Goal: Information Seeking & Learning: Learn about a topic

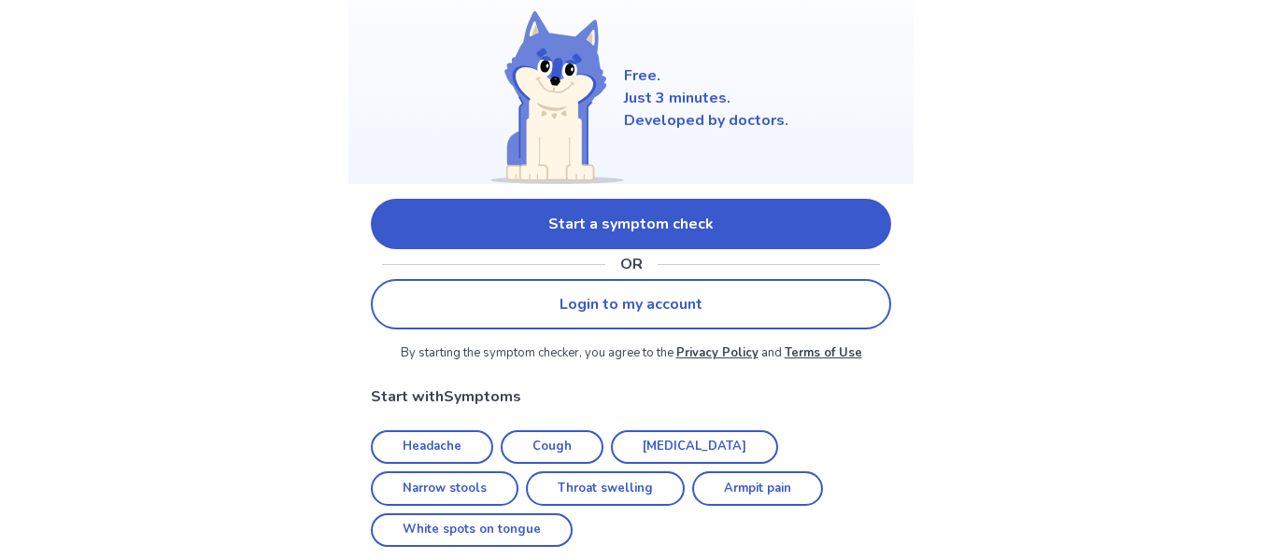
click at [615, 231] on link "Start a symptom check" at bounding box center [631, 224] width 520 height 50
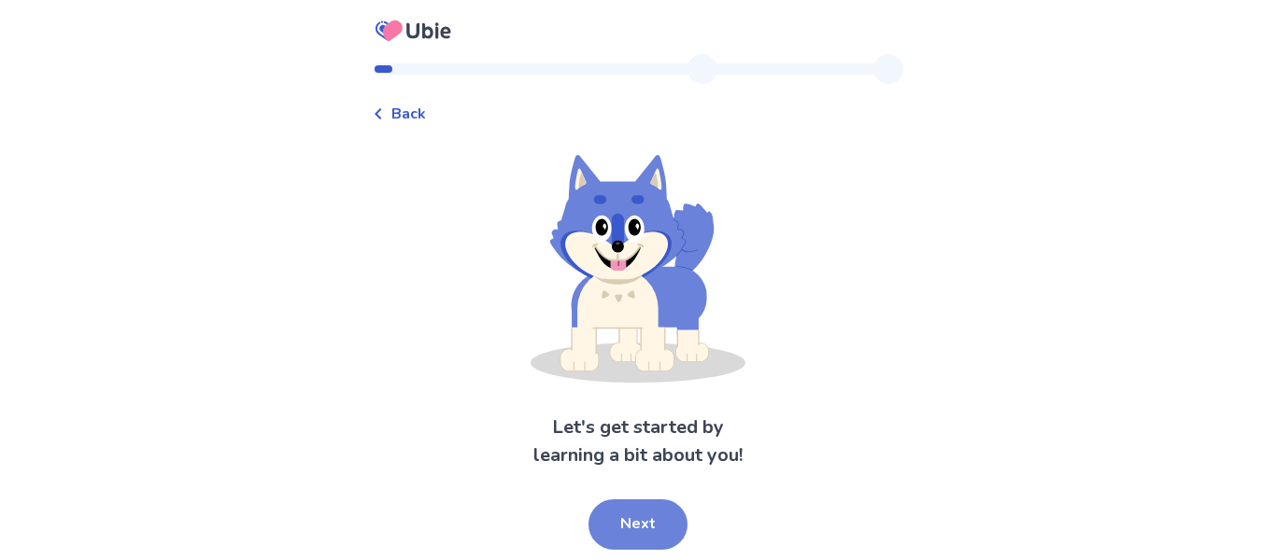
click at [633, 520] on button "Next" at bounding box center [637, 525] width 99 height 50
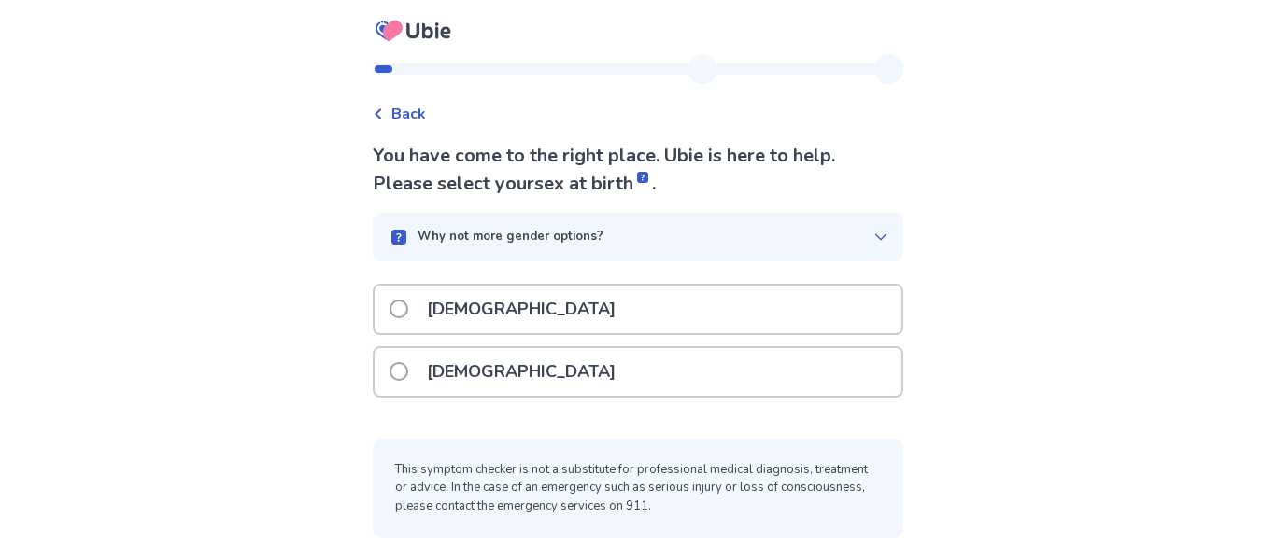
click at [471, 359] on p "[DEMOGRAPHIC_DATA]" at bounding box center [521, 372] width 211 height 48
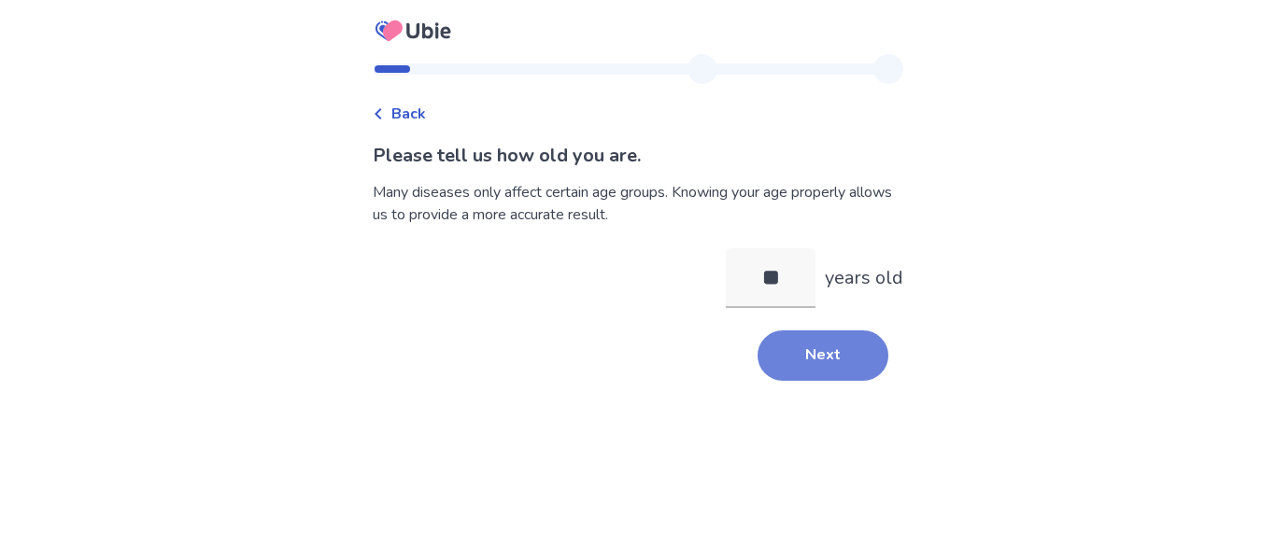
type input "**"
click at [776, 366] on button "Next" at bounding box center [822, 356] width 131 height 50
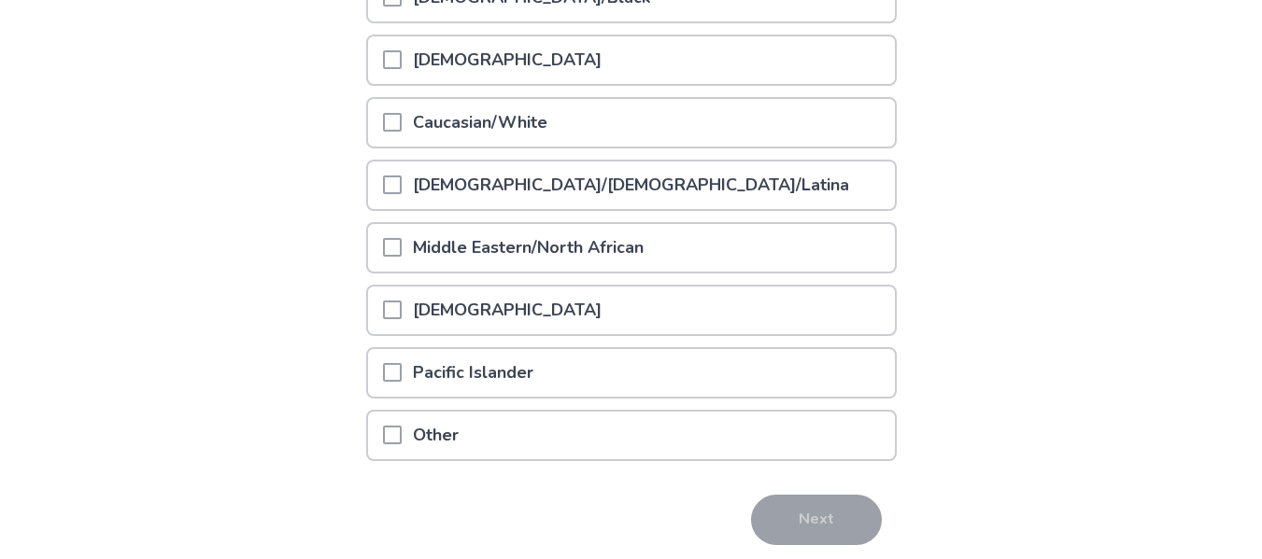
scroll to position [324, 0]
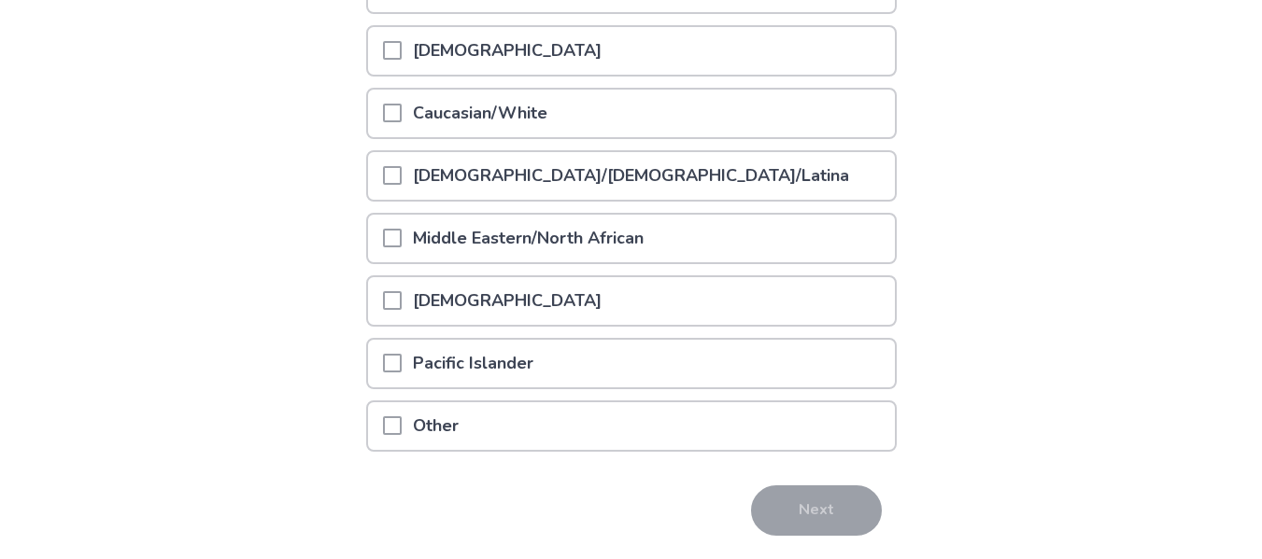
click at [402, 190] on div at bounding box center [392, 176] width 19 height 48
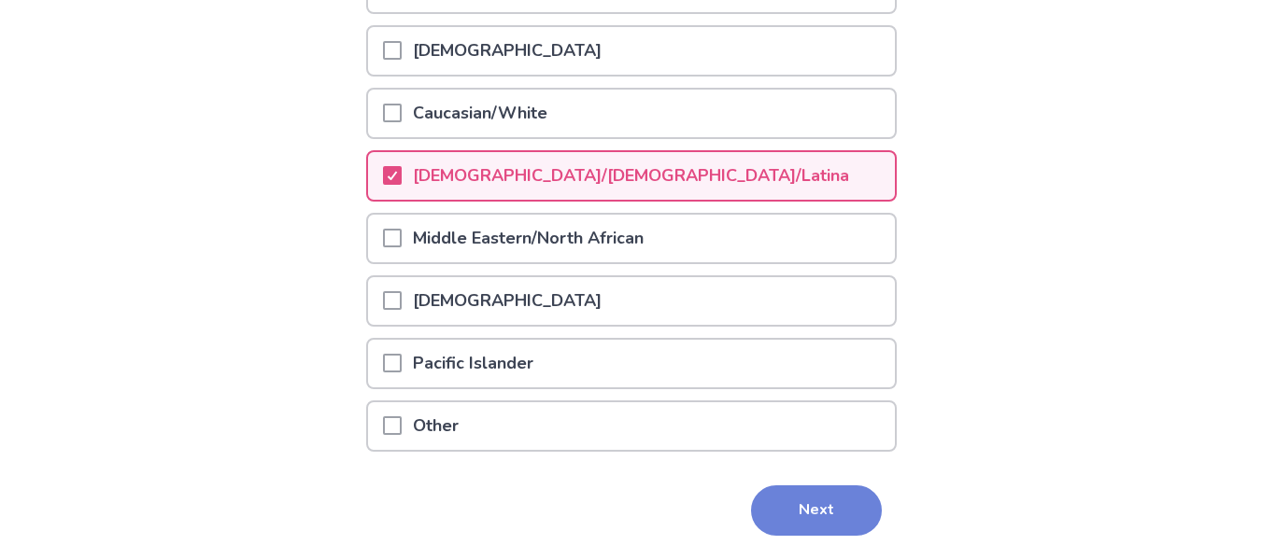
click at [813, 517] on button "Next" at bounding box center [816, 511] width 131 height 50
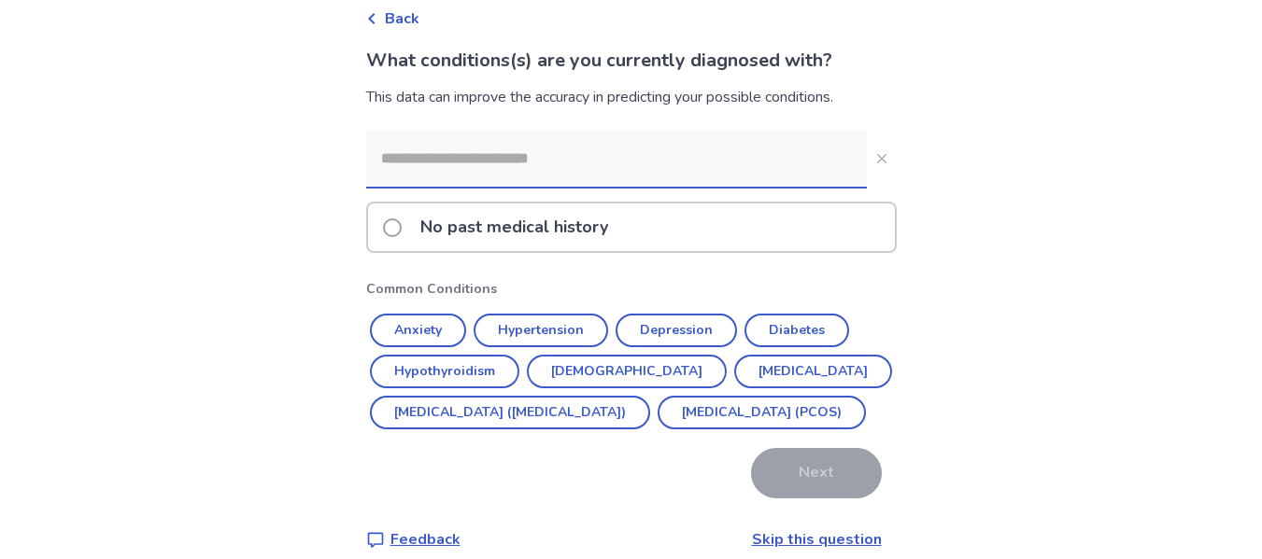
scroll to position [96, 0]
click at [455, 143] on input at bounding box center [616, 158] width 500 height 56
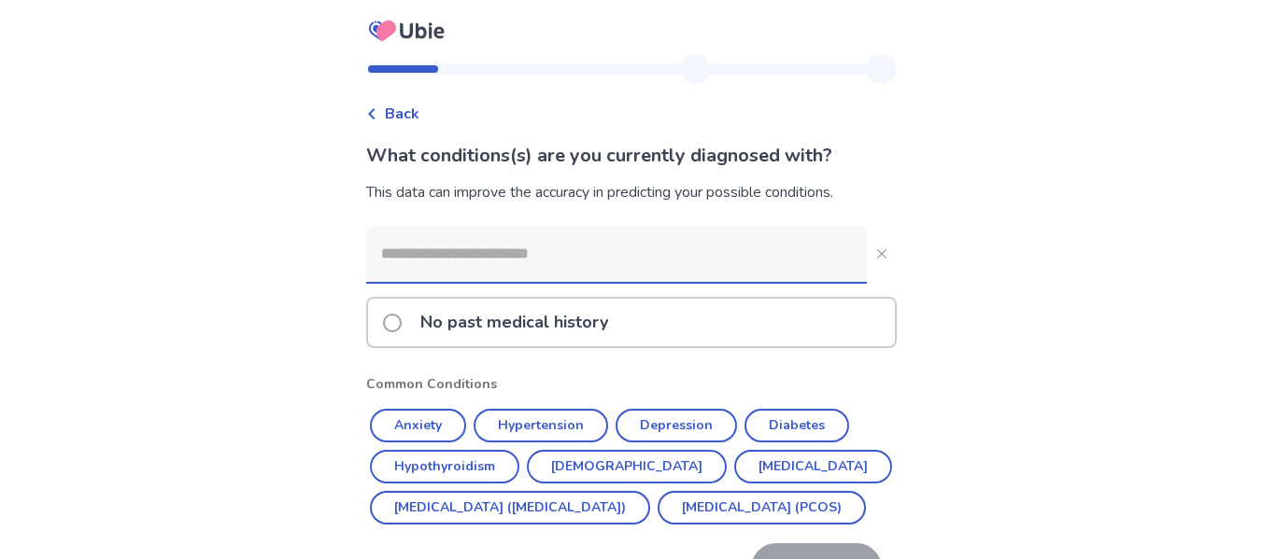
type input "*"
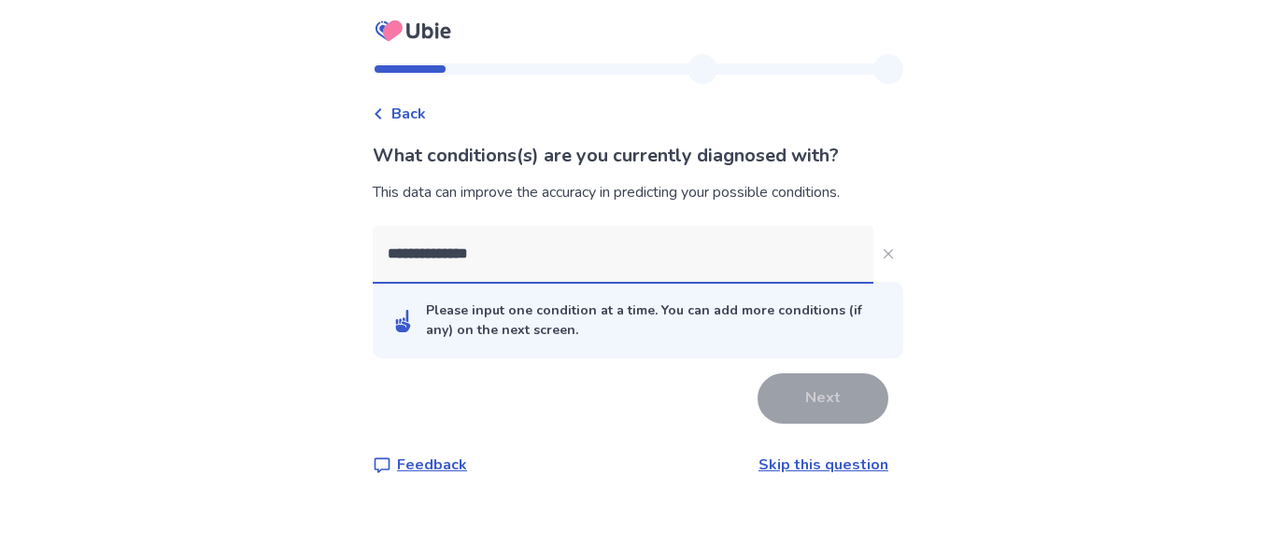
click at [549, 260] on input "**********" at bounding box center [623, 254] width 500 height 56
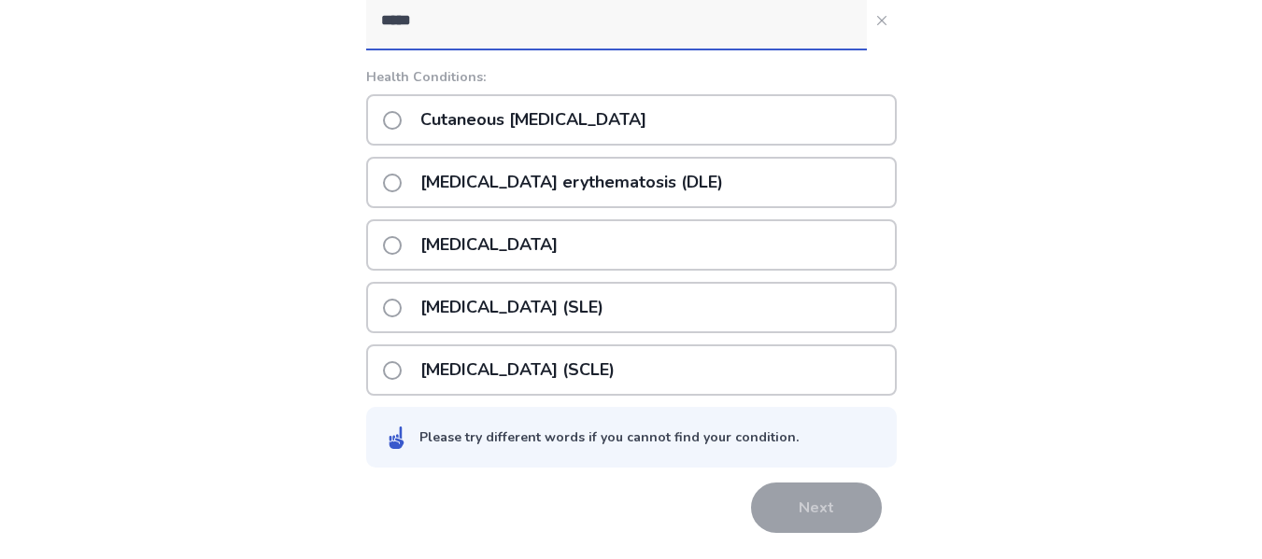
scroll to position [234, 0]
type input "*****"
click at [400, 308] on span at bounding box center [392, 307] width 19 height 19
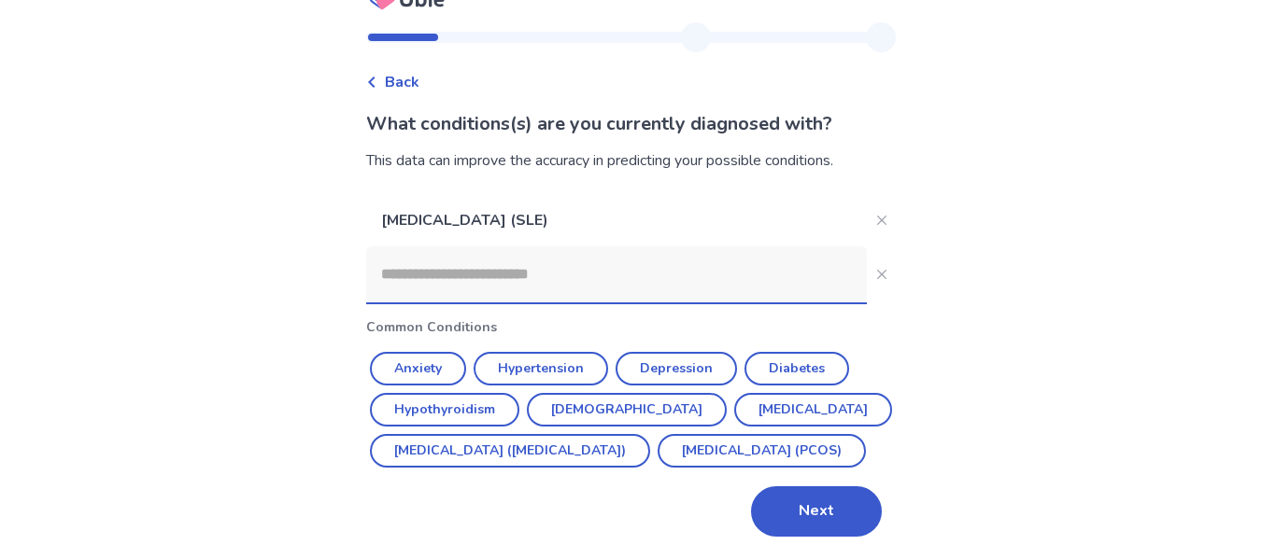
click at [429, 247] on input at bounding box center [616, 275] width 500 height 56
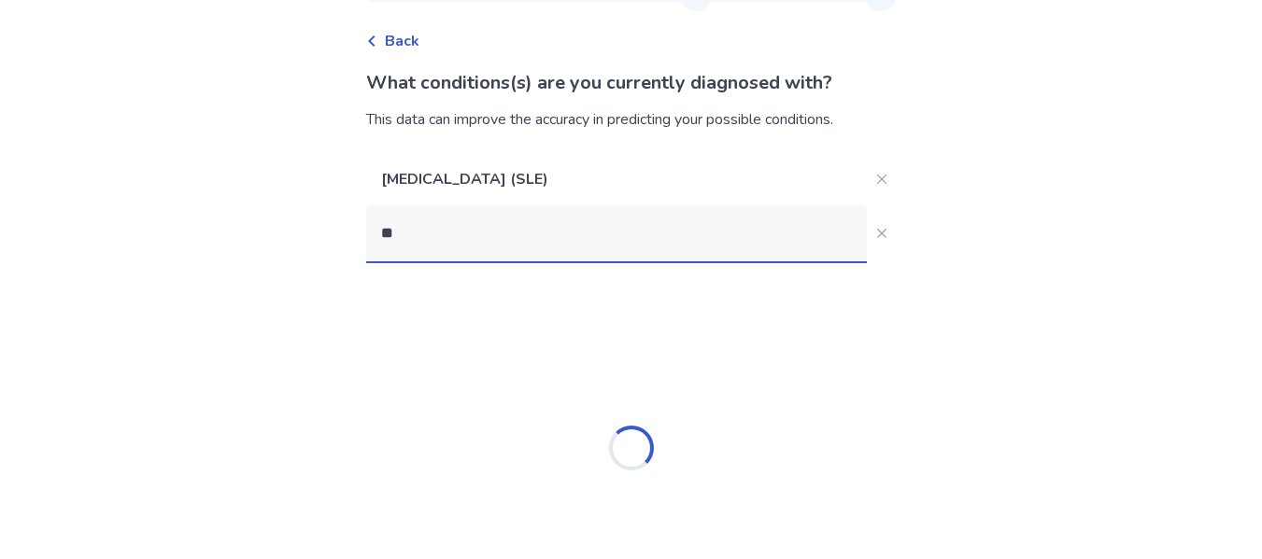
type input "*"
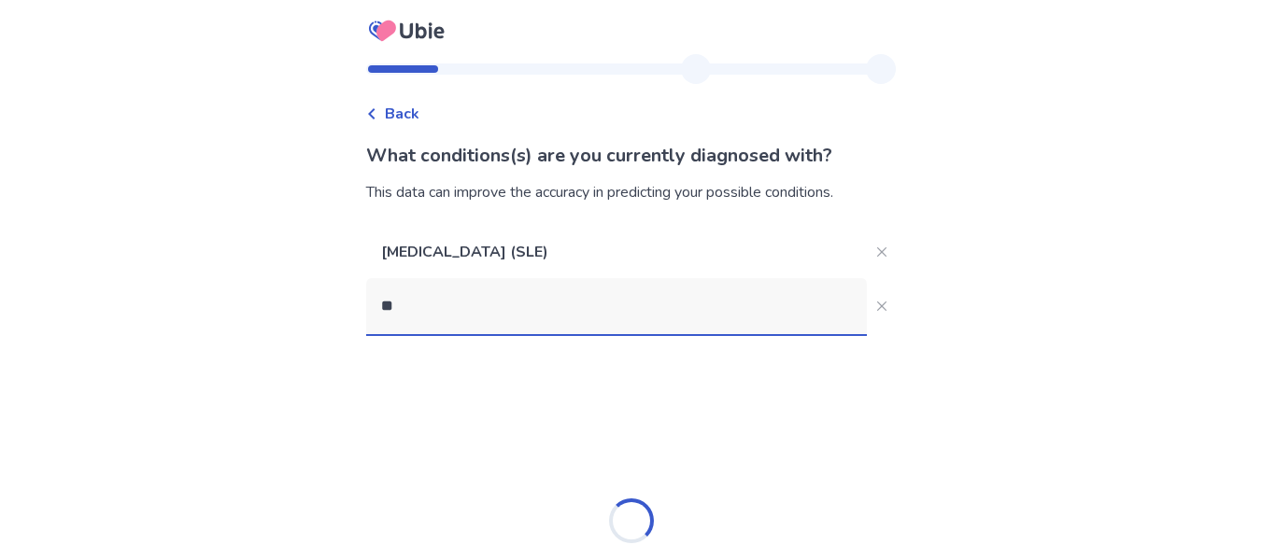
type input "*"
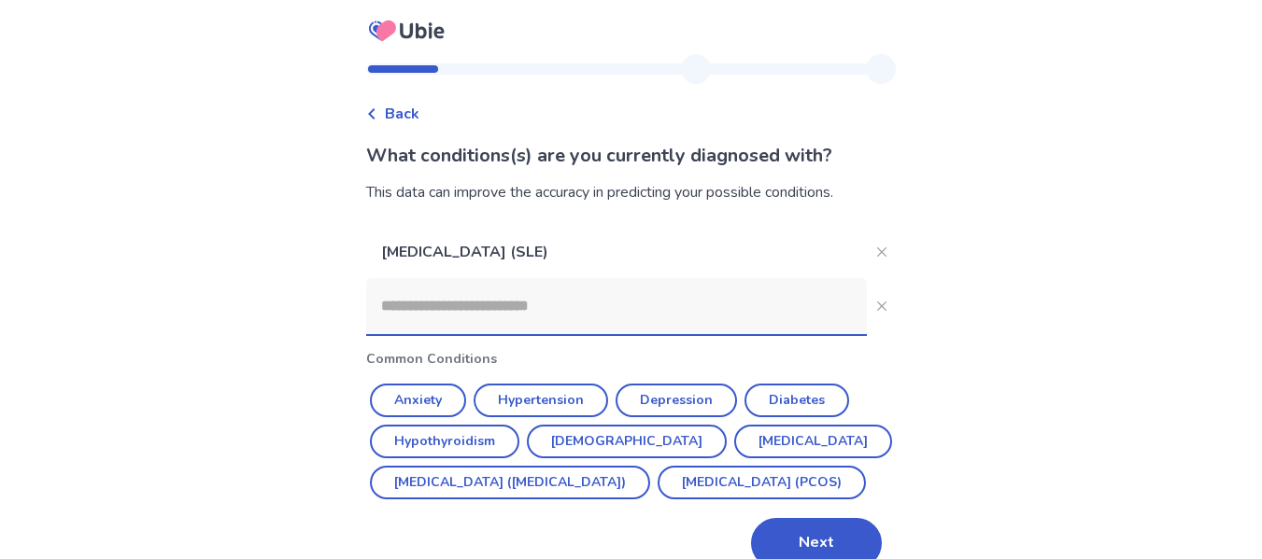
scroll to position [73, 0]
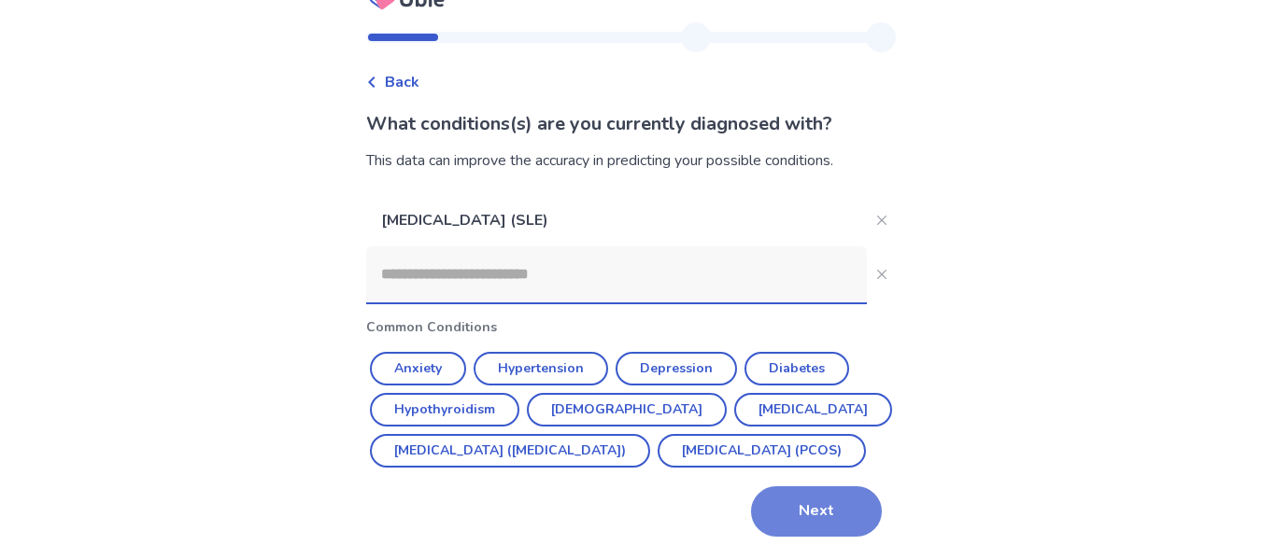
click at [825, 536] on button "Next" at bounding box center [816, 511] width 131 height 50
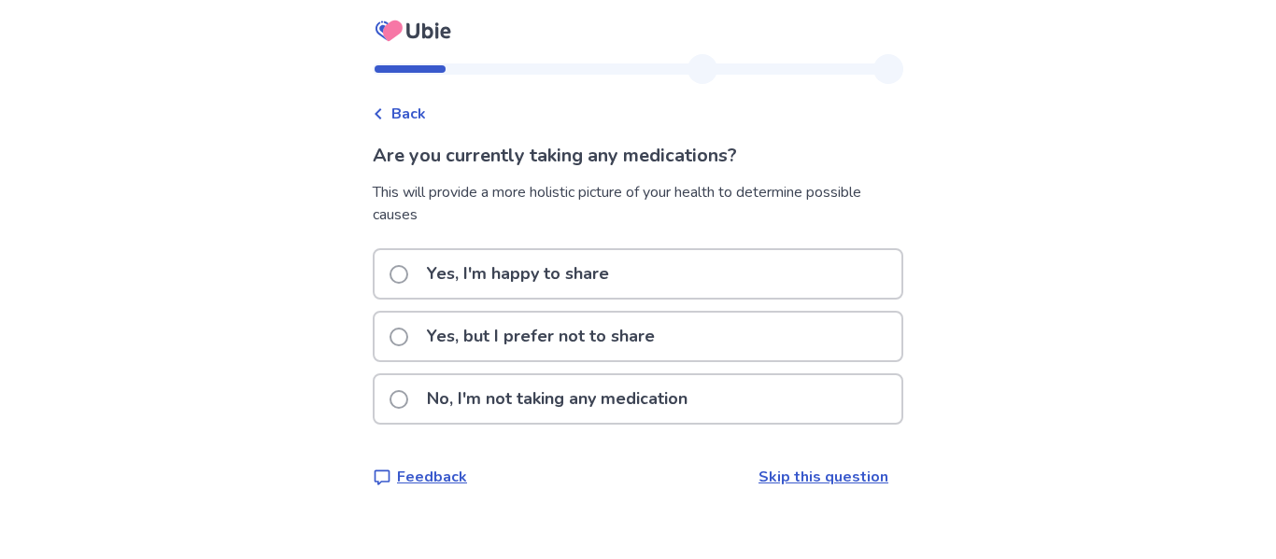
click at [406, 397] on span at bounding box center [398, 399] width 19 height 19
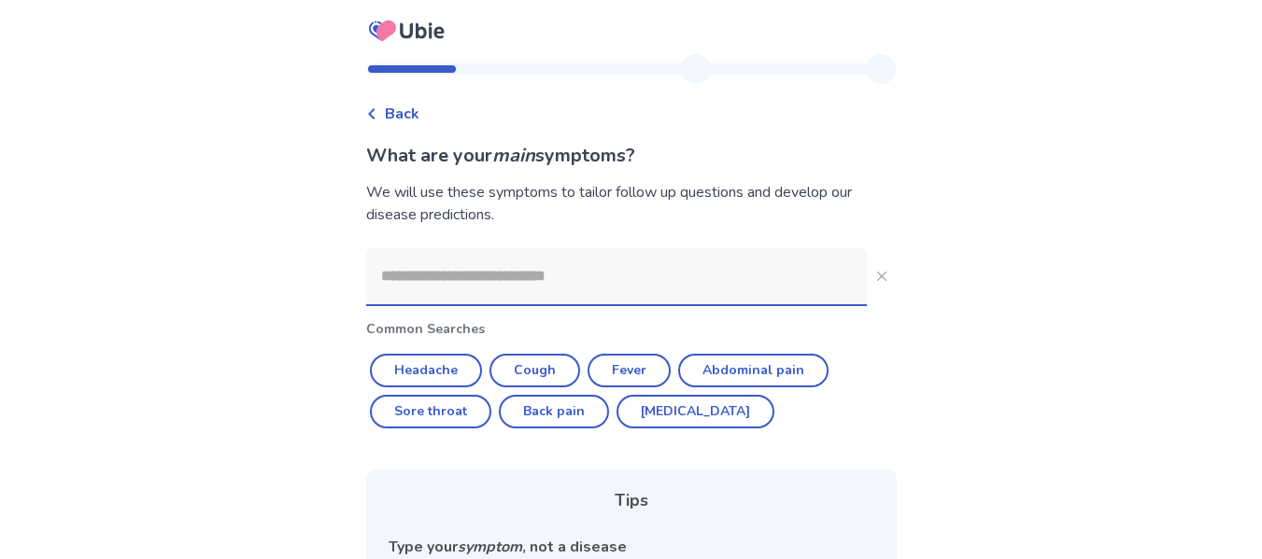
click at [430, 274] on input at bounding box center [616, 276] width 500 height 56
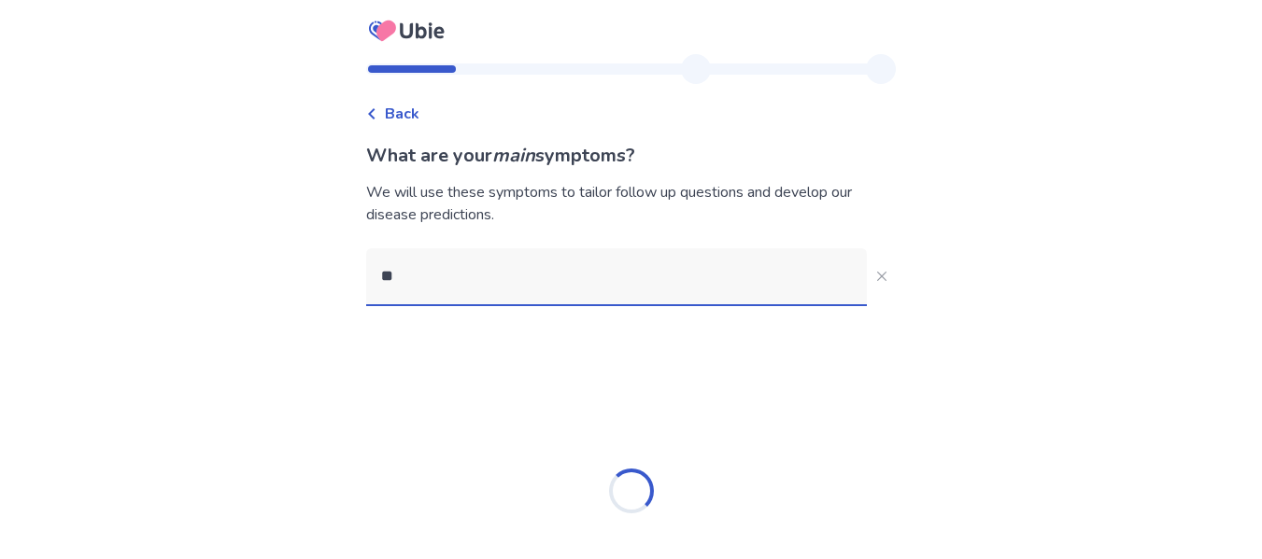
type input "*"
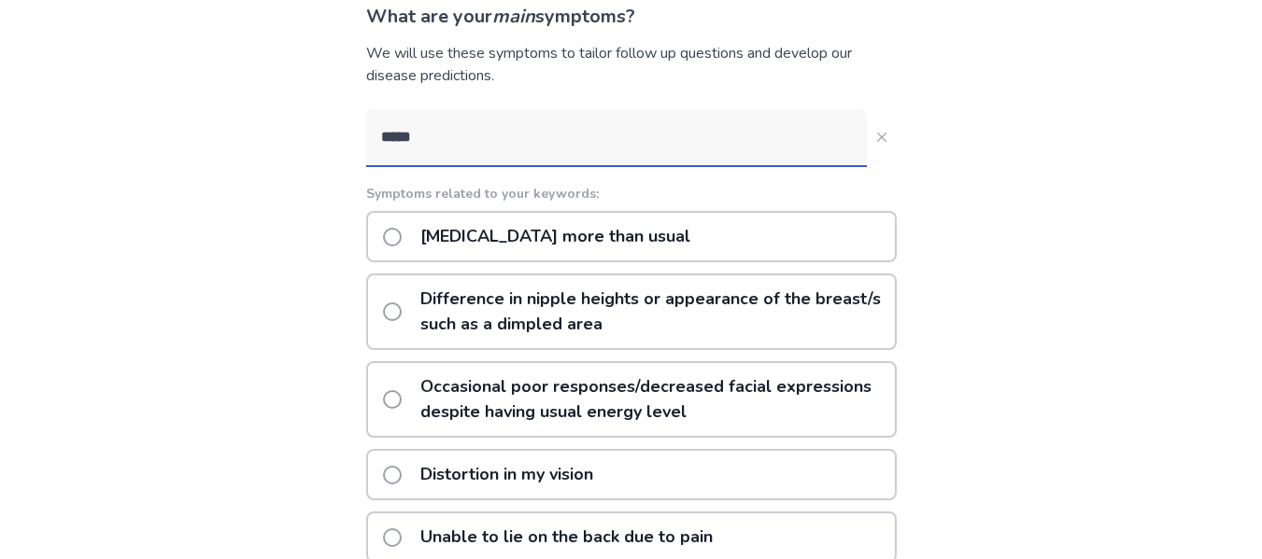
scroll to position [140, 0]
type input "*****"
click at [397, 232] on span at bounding box center [392, 236] width 19 height 19
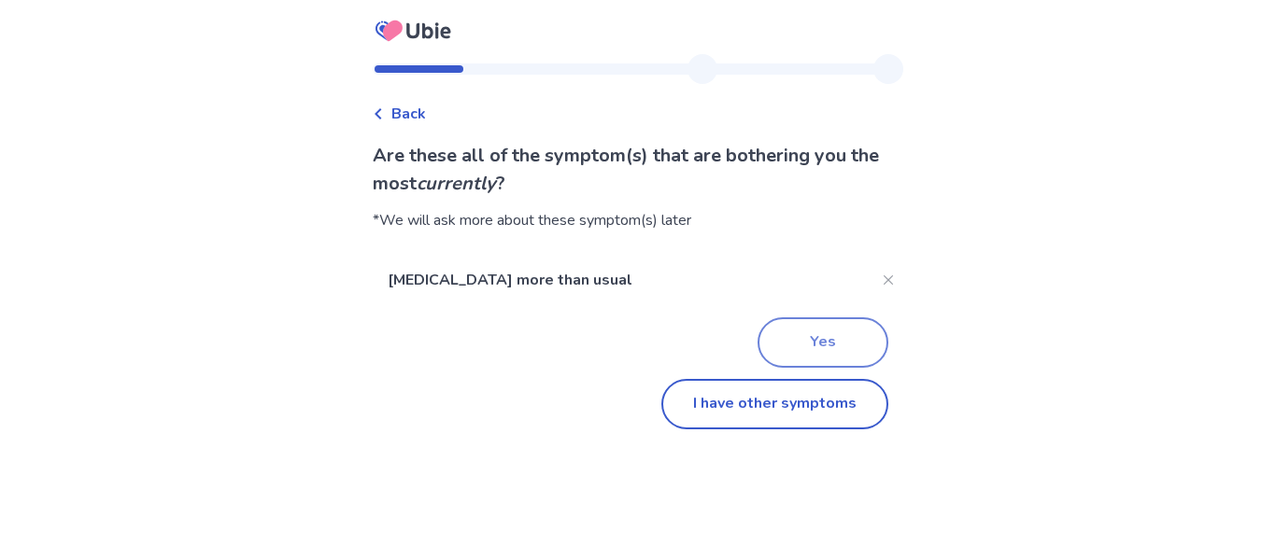
click at [822, 331] on button "Yes" at bounding box center [822, 342] width 131 height 50
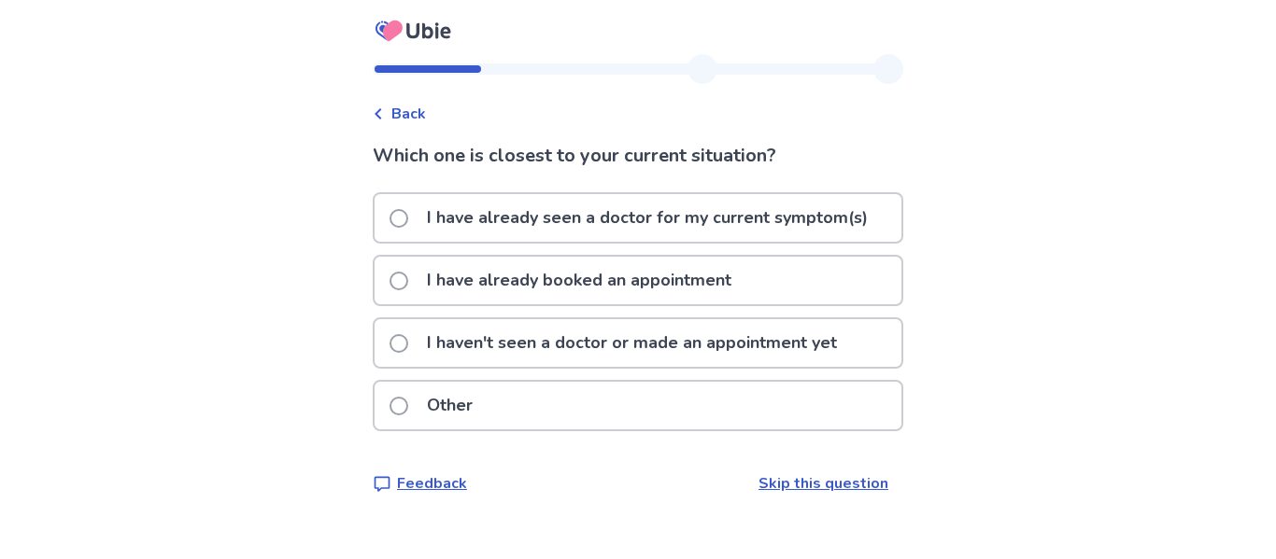
click at [405, 218] on span at bounding box center [398, 218] width 19 height 19
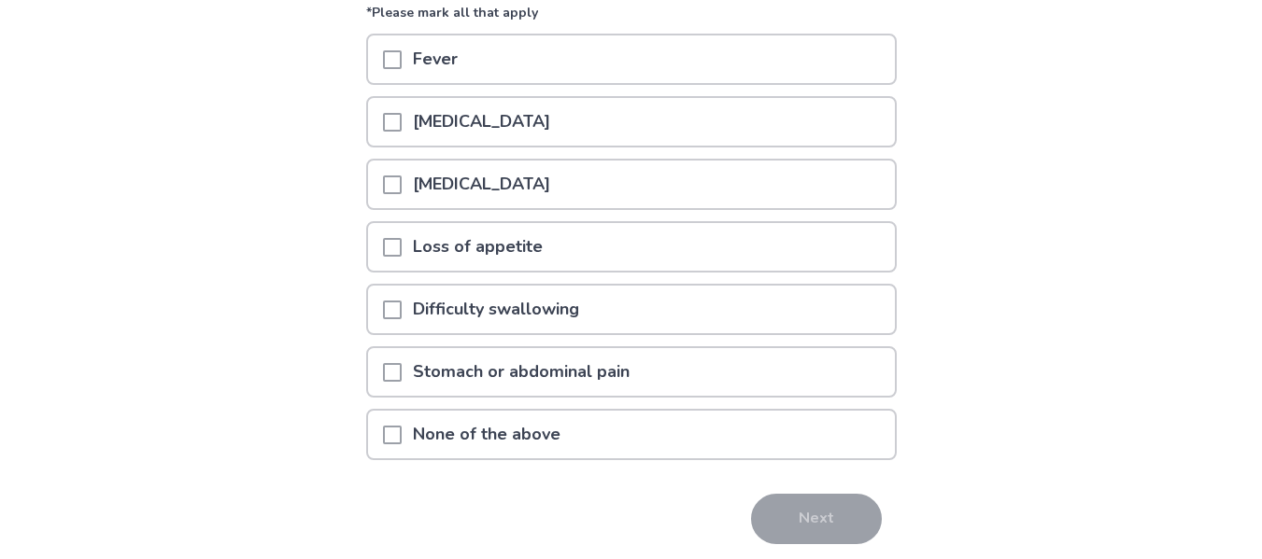
scroll to position [219, 0]
click at [402, 431] on span at bounding box center [392, 434] width 19 height 19
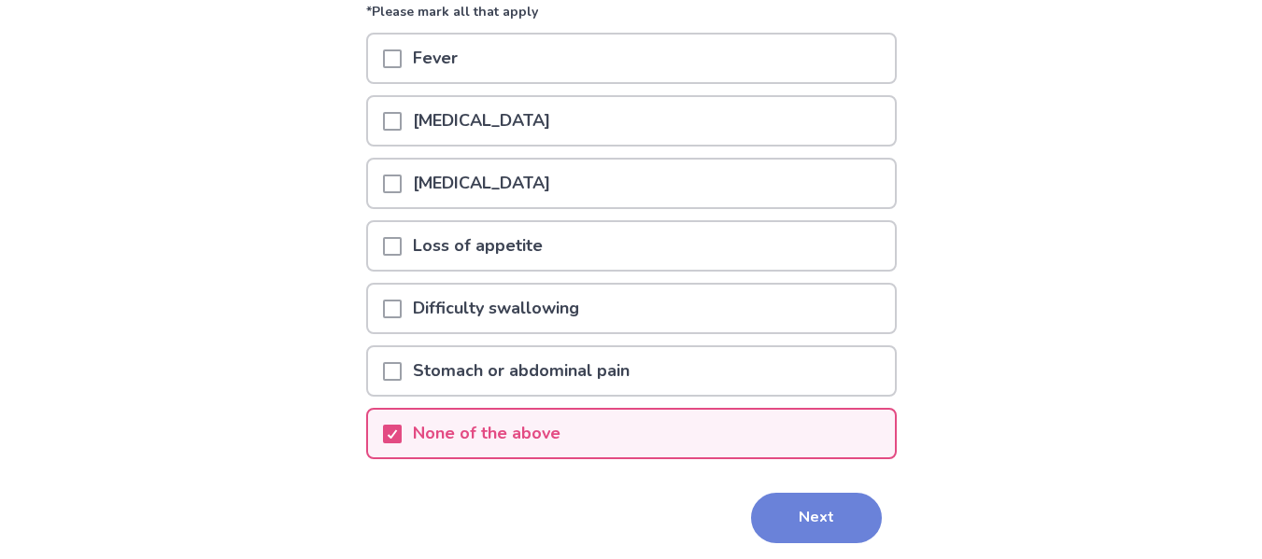
click at [814, 512] on button "Next" at bounding box center [816, 518] width 131 height 50
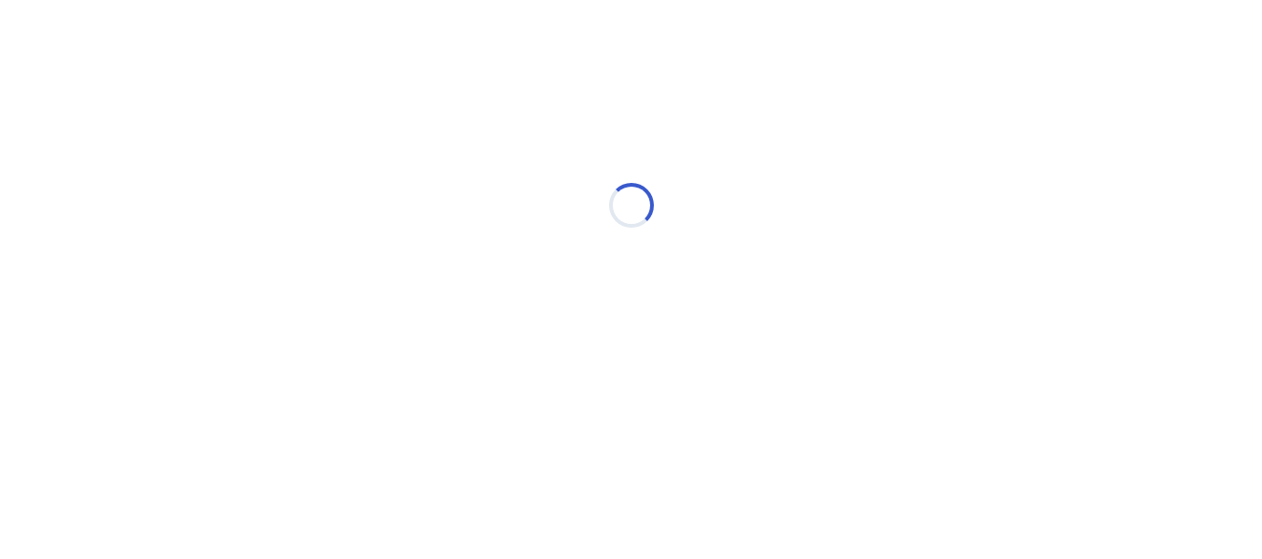
scroll to position [0, 0]
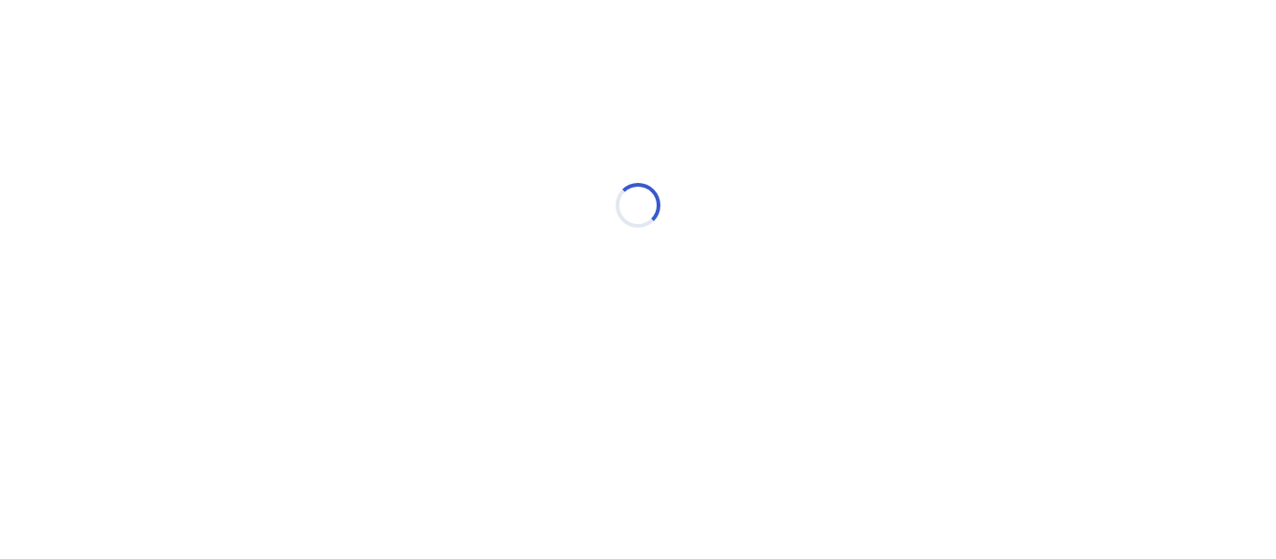
select select "*"
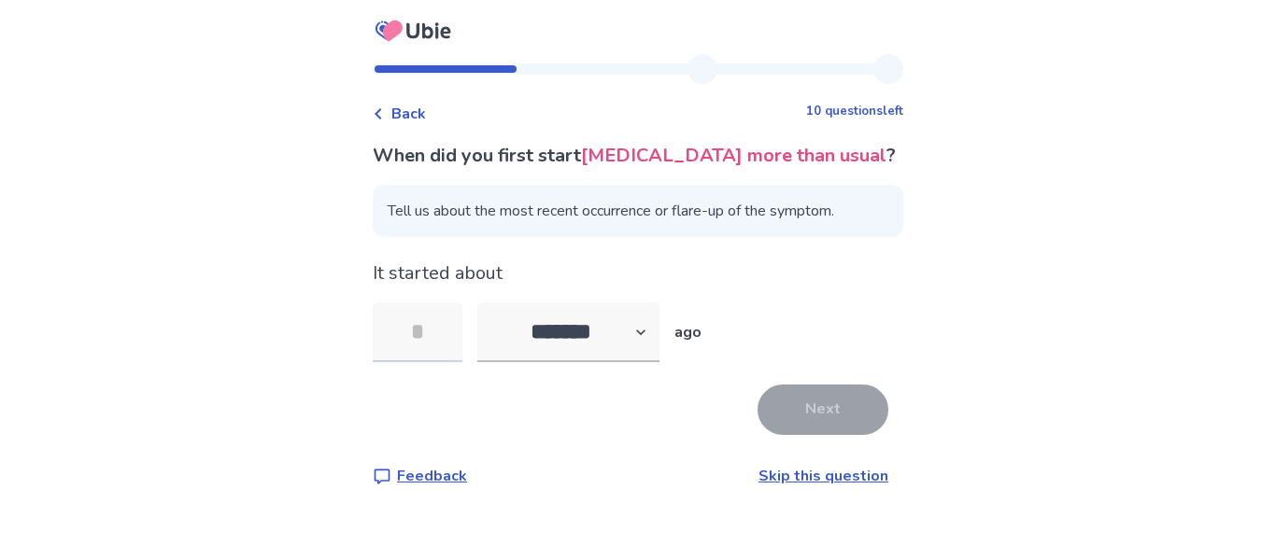
click at [422, 334] on input "tel" at bounding box center [418, 333] width 90 height 60
type input "*"
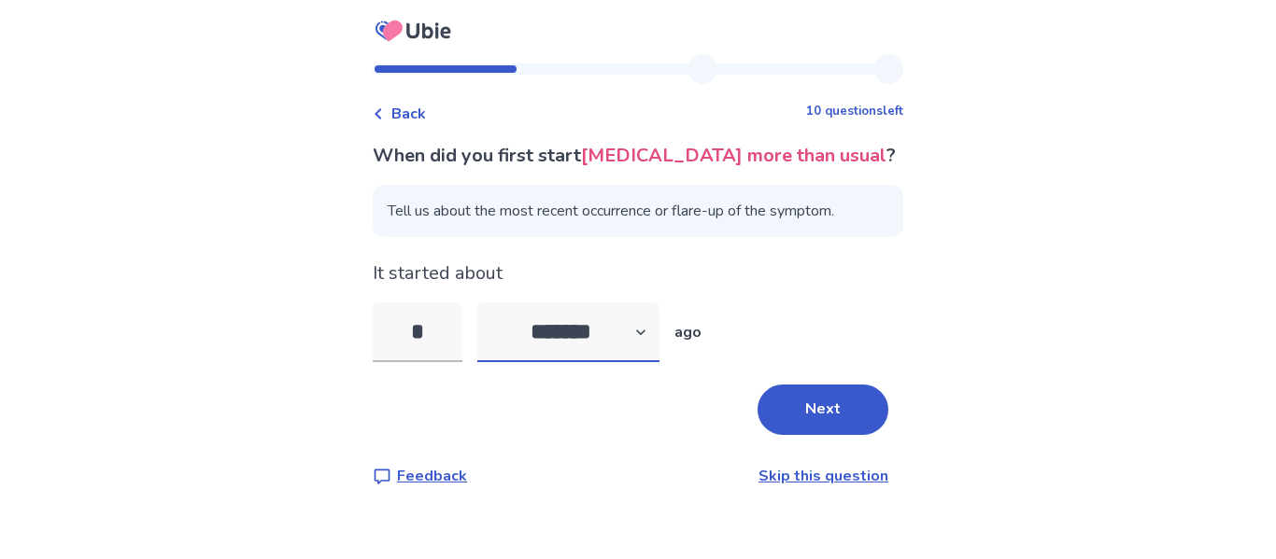
click at [650, 331] on select "******* ****** ******* ******** *******" at bounding box center [568, 333] width 182 height 60
select select "*"
click at [488, 303] on select "******* ****** ******* ******** *******" at bounding box center [568, 333] width 182 height 60
click at [810, 415] on button "Next" at bounding box center [822, 410] width 131 height 50
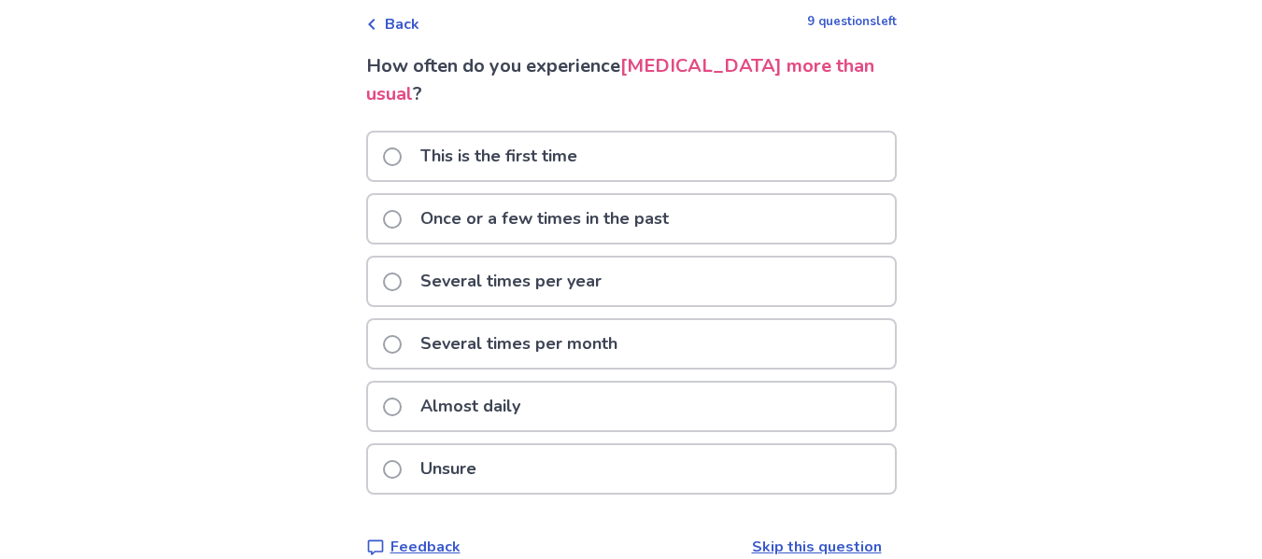
scroll to position [119, 0]
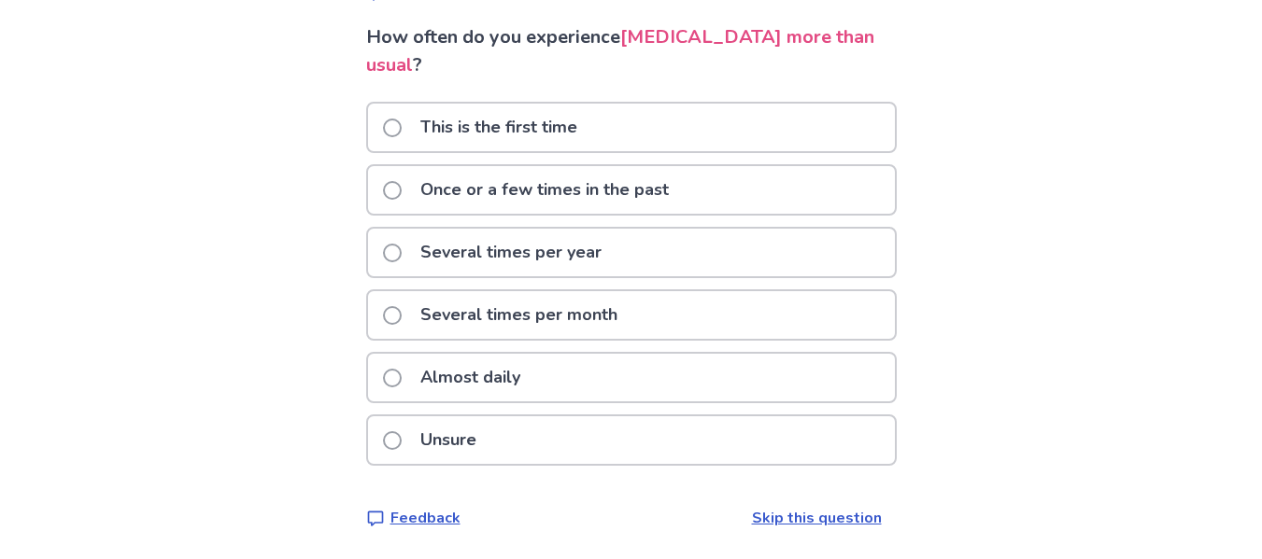
click at [393, 382] on label "Almost daily" at bounding box center [457, 378] width 148 height 48
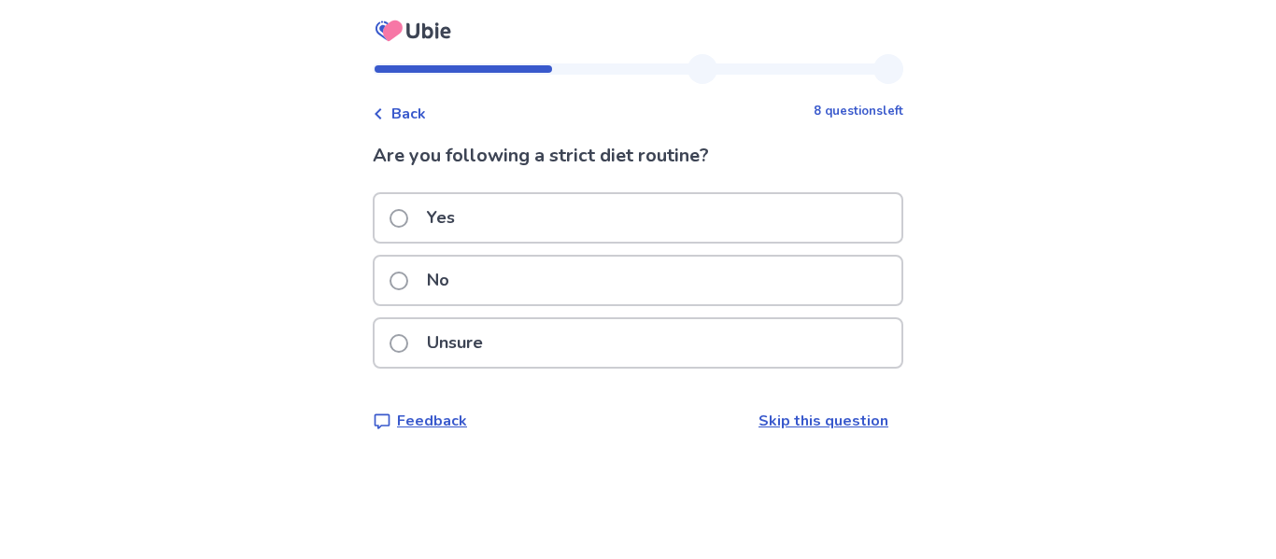
click at [401, 277] on span at bounding box center [398, 281] width 19 height 19
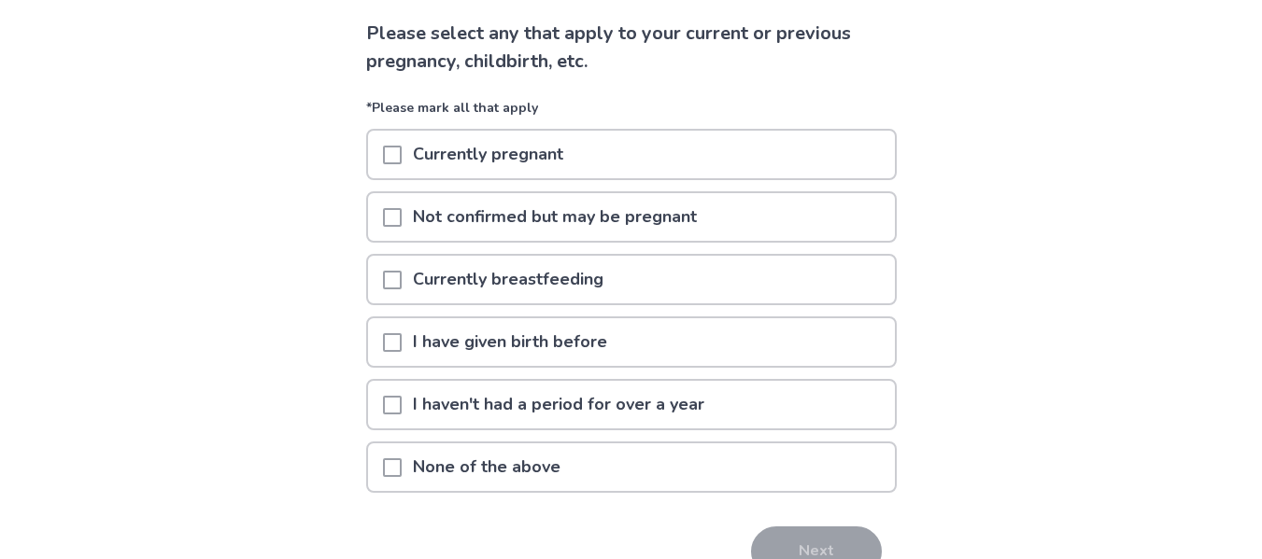
scroll to position [123, 0]
click at [402, 222] on span at bounding box center [392, 216] width 19 height 19
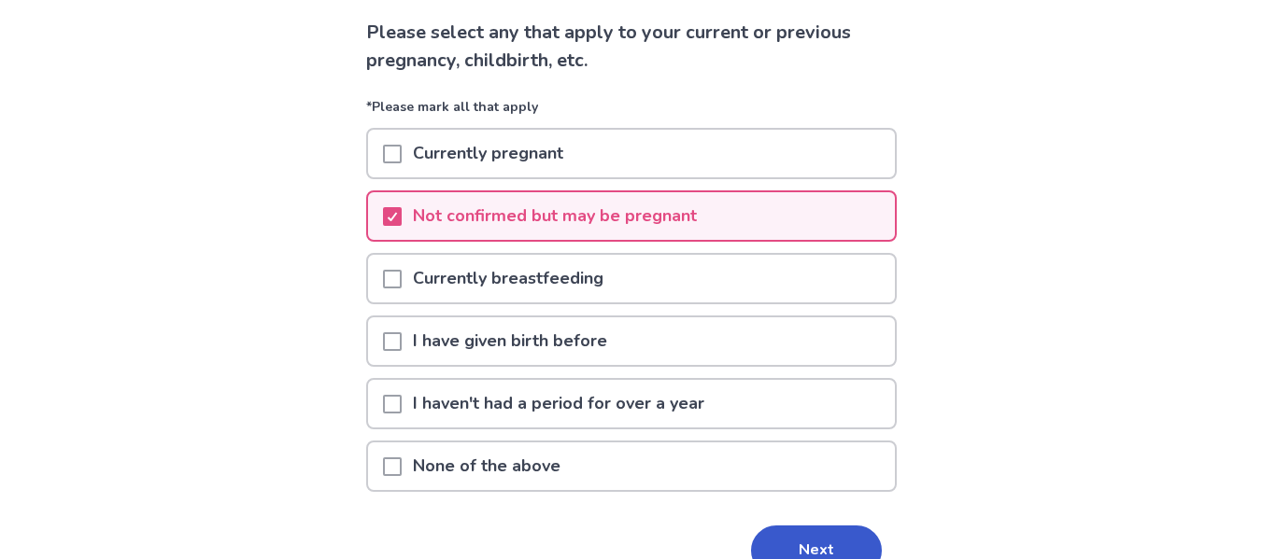
click at [618, 532] on div "Next" at bounding box center [631, 551] width 530 height 50
click at [820, 554] on button "Next" at bounding box center [816, 551] width 131 height 50
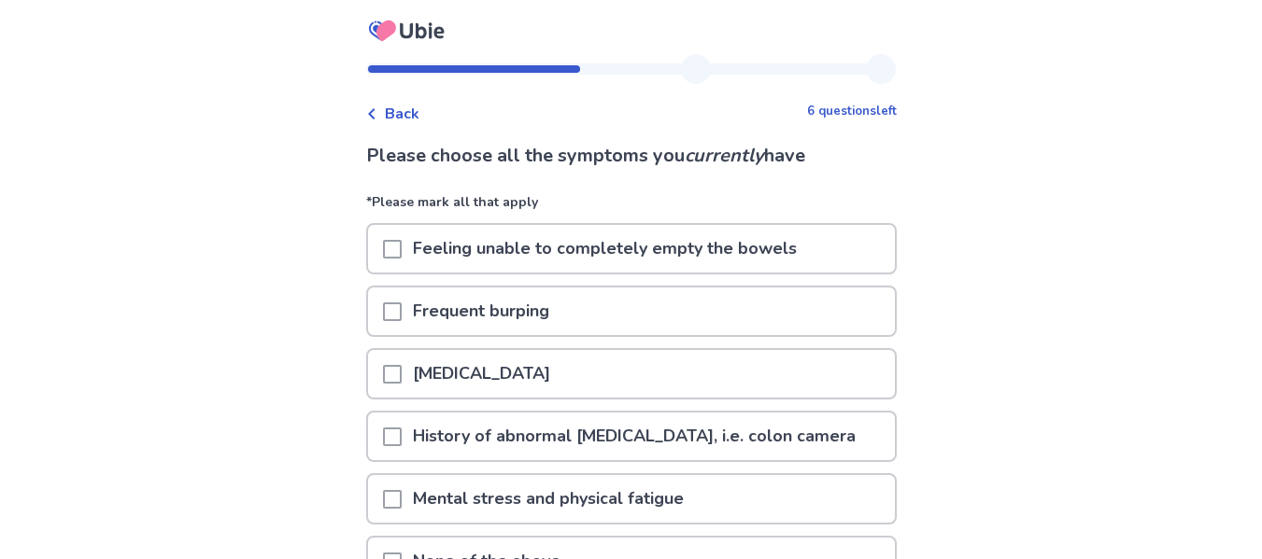
click at [402, 256] on span at bounding box center [392, 249] width 19 height 19
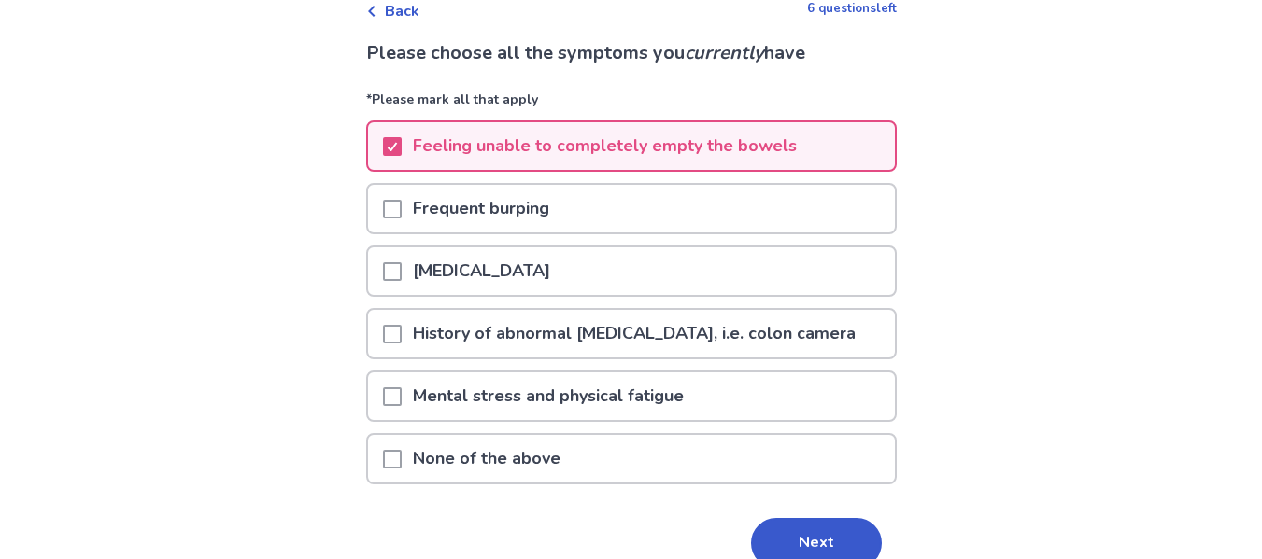
scroll to position [107, 0]
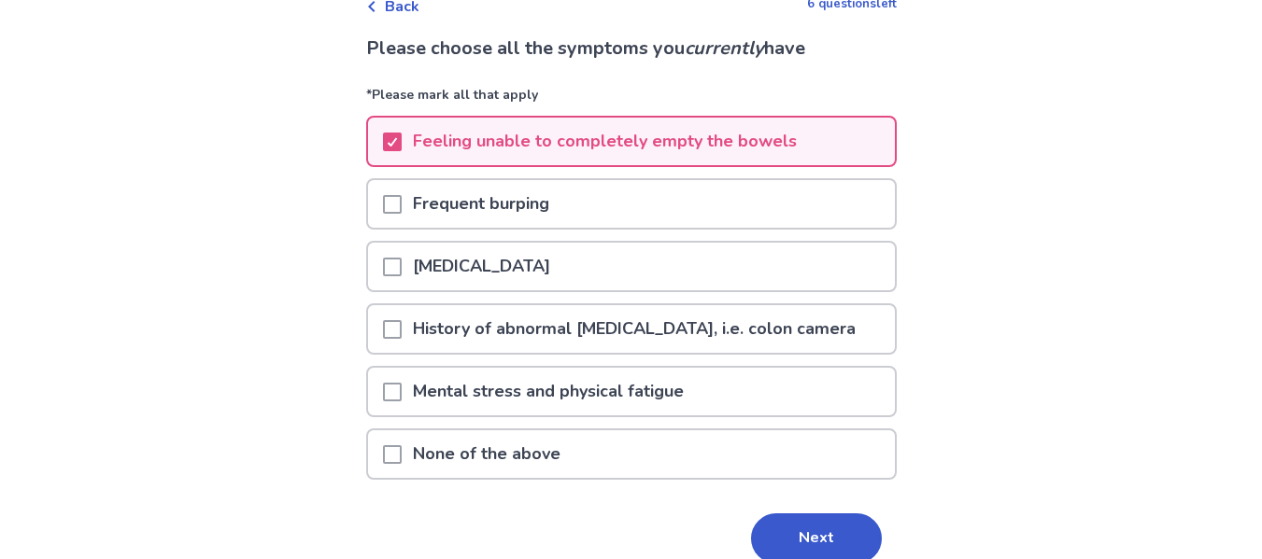
click at [402, 396] on span at bounding box center [392, 392] width 19 height 19
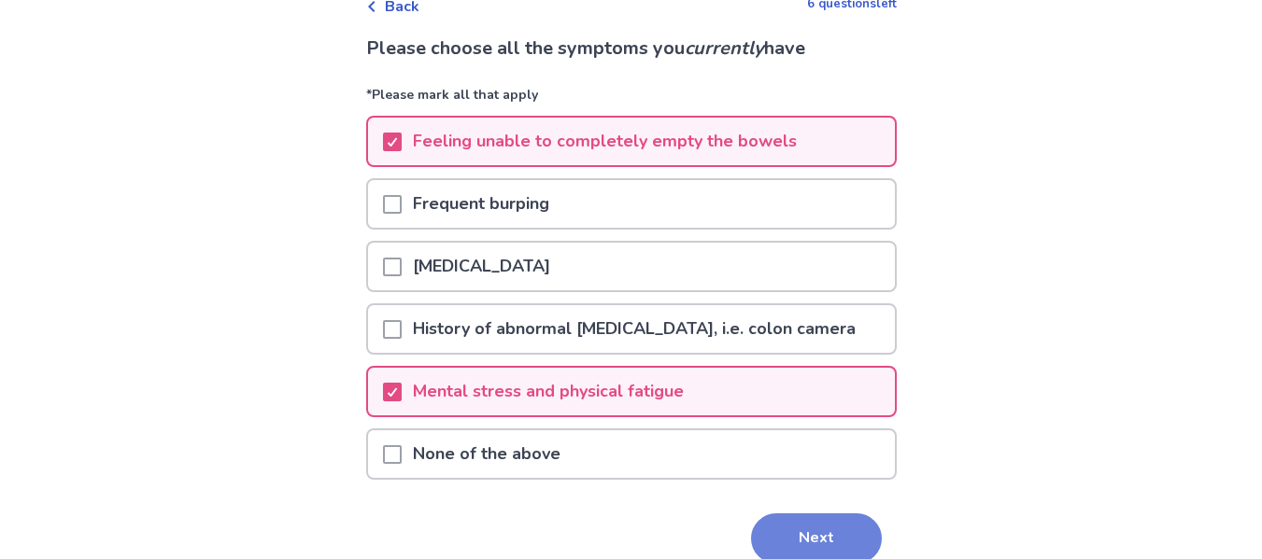
click at [833, 531] on button "Next" at bounding box center [816, 539] width 131 height 50
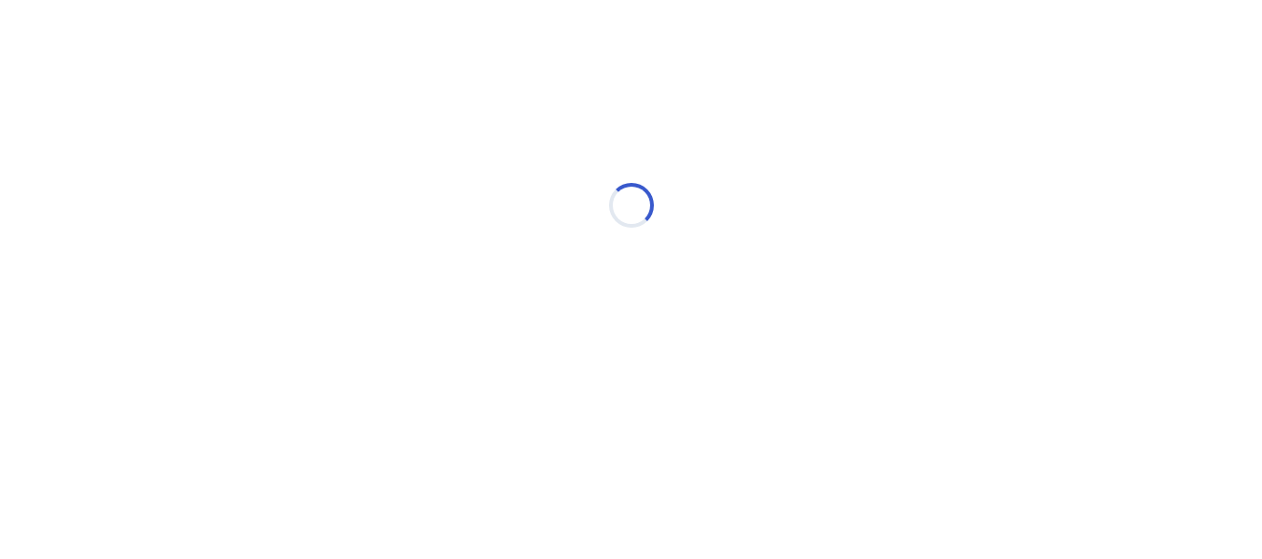
scroll to position [0, 0]
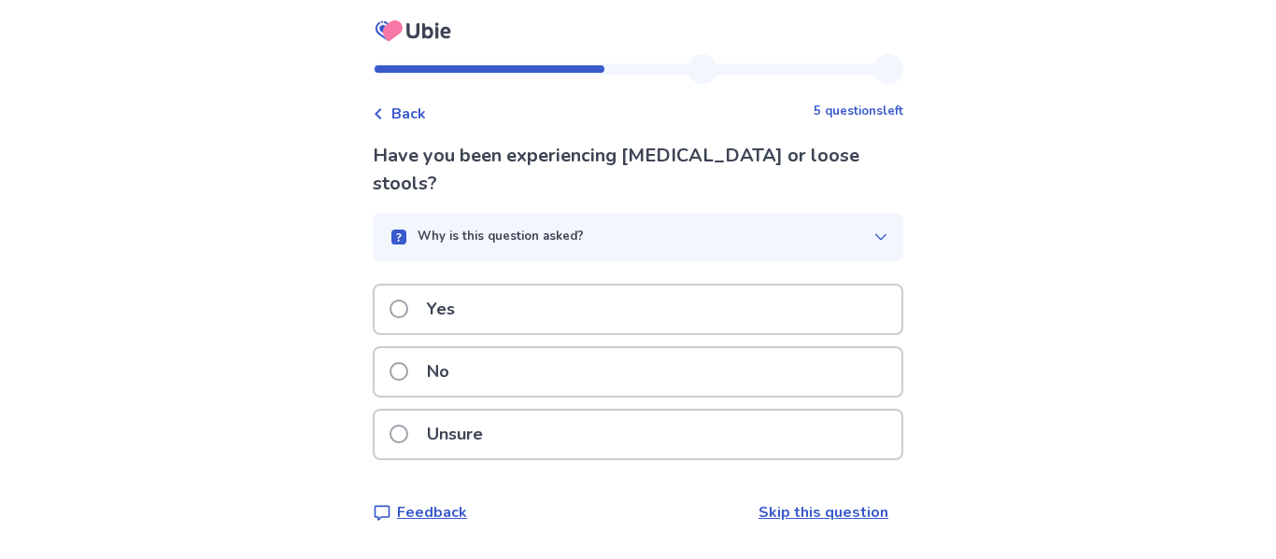
click at [458, 291] on p "Yes" at bounding box center [441, 310] width 50 height 48
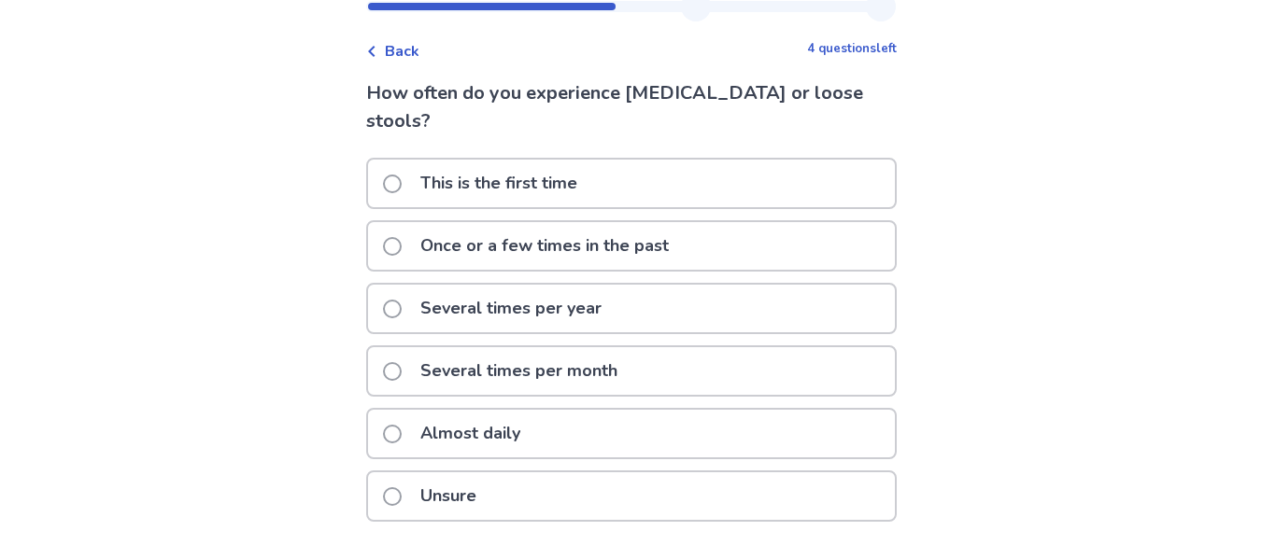
scroll to position [63, 0]
click at [402, 361] on span at bounding box center [392, 370] width 19 height 19
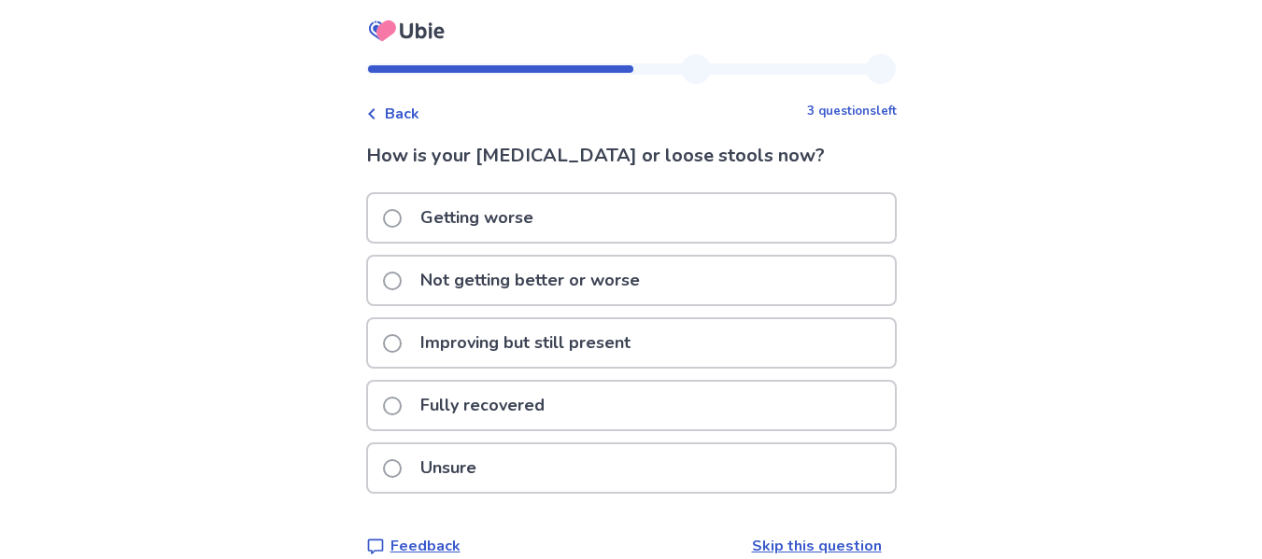
click at [401, 346] on span at bounding box center [392, 343] width 19 height 19
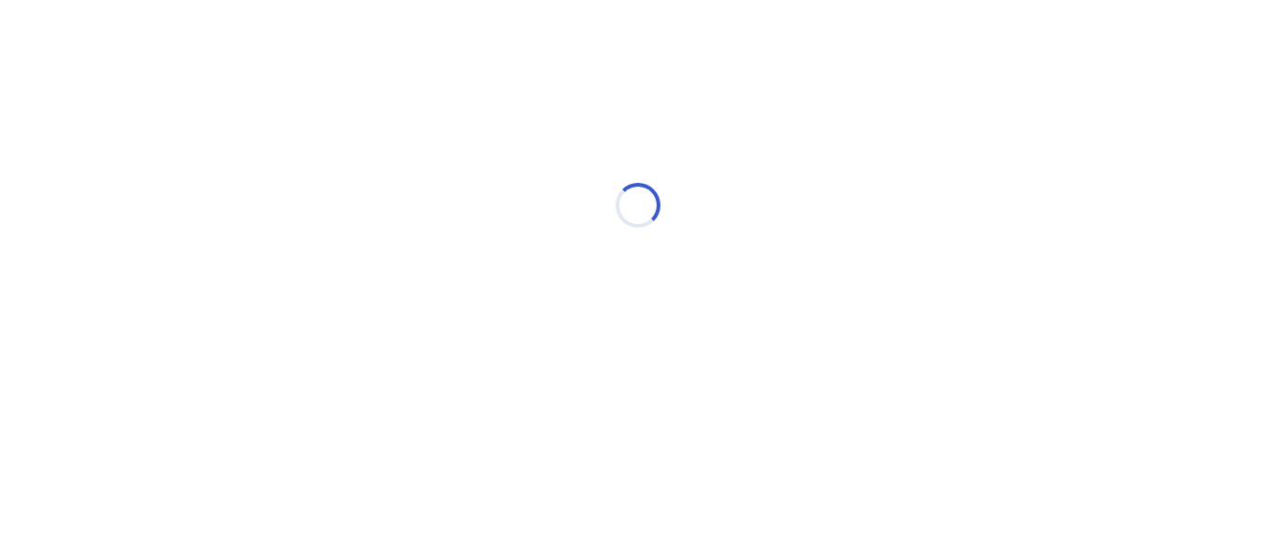
select select "*"
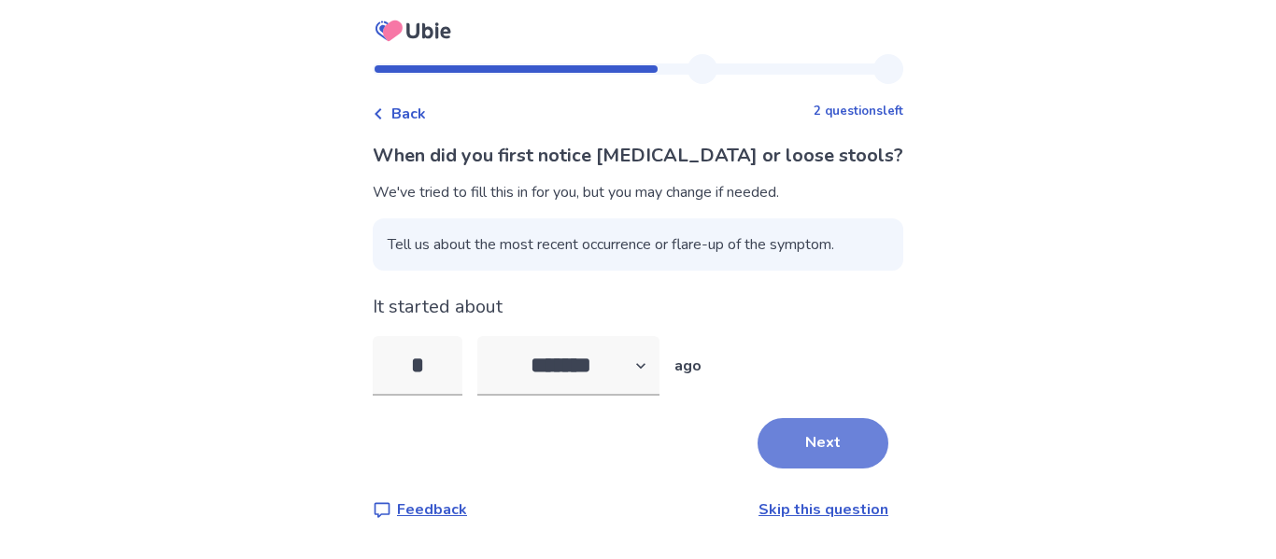
type input "*"
click at [793, 433] on button "Next" at bounding box center [822, 443] width 131 height 50
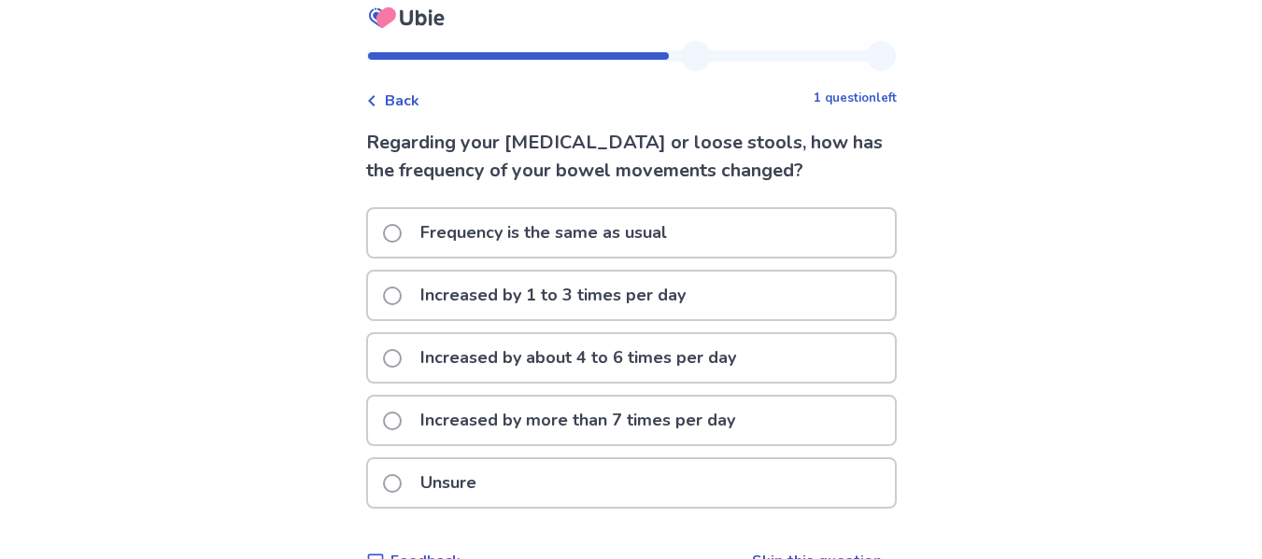
scroll to position [14, 0]
click at [402, 232] on span at bounding box center [392, 232] width 19 height 19
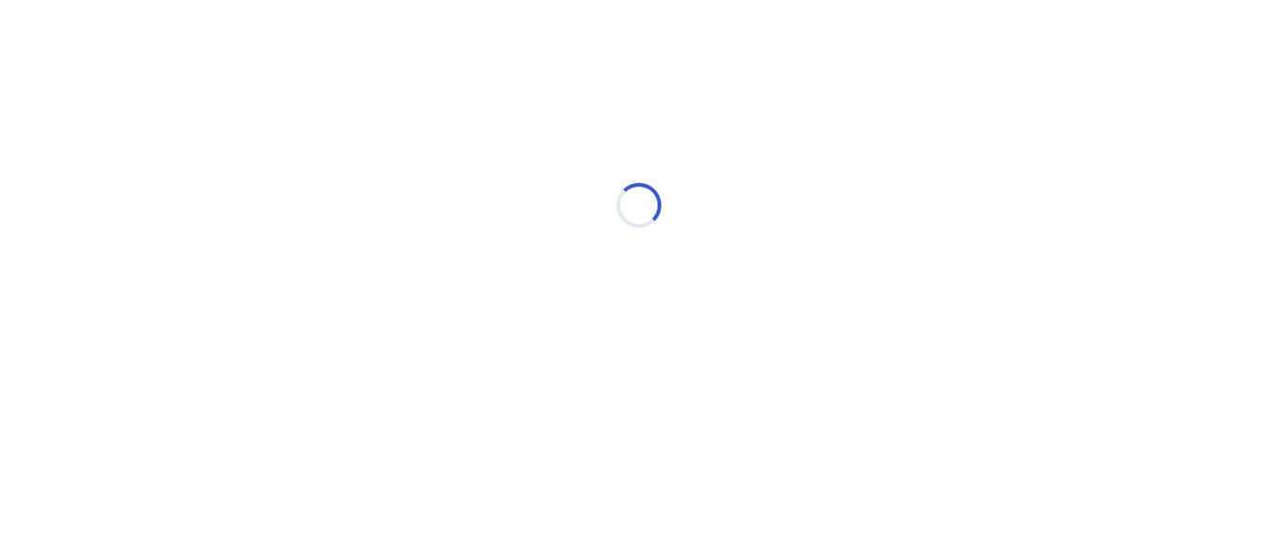
scroll to position [0, 0]
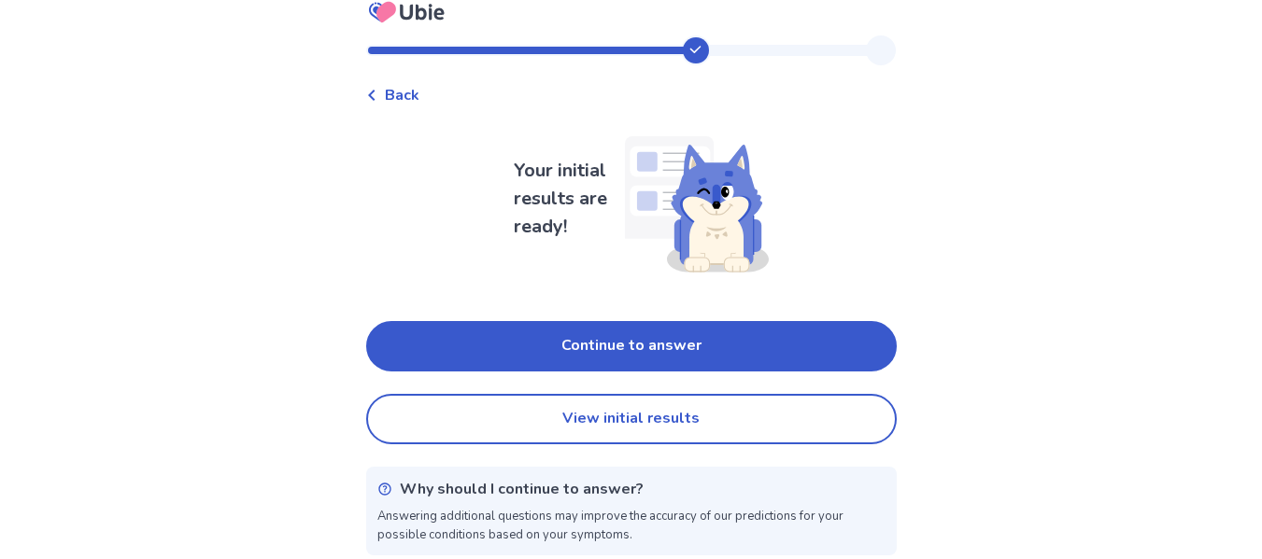
scroll to position [30, 0]
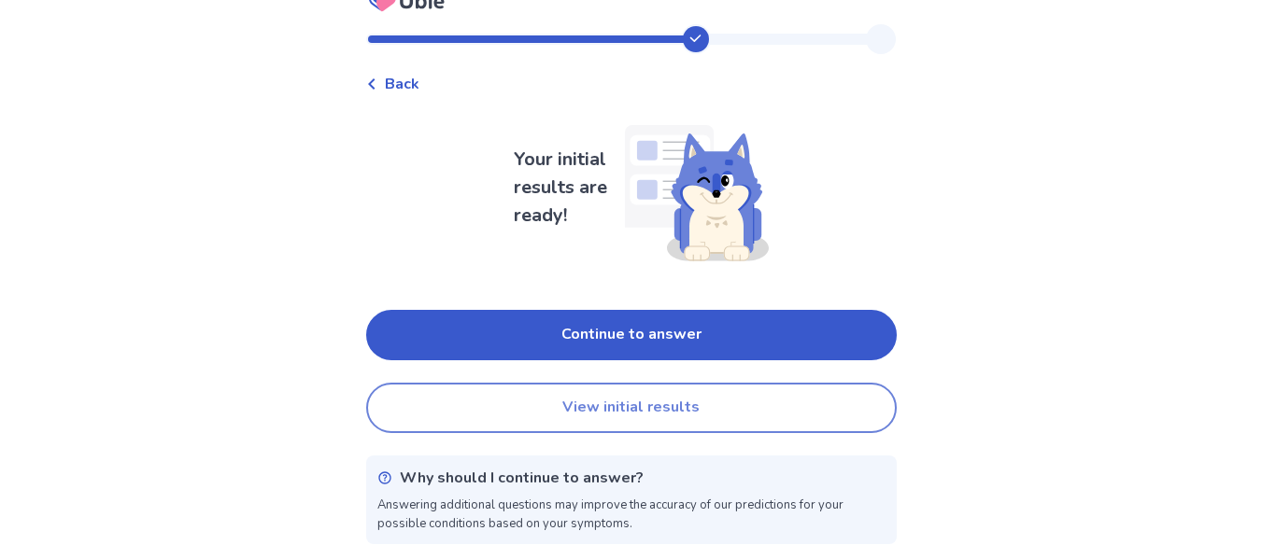
click at [659, 400] on button "View initial results" at bounding box center [631, 408] width 530 height 50
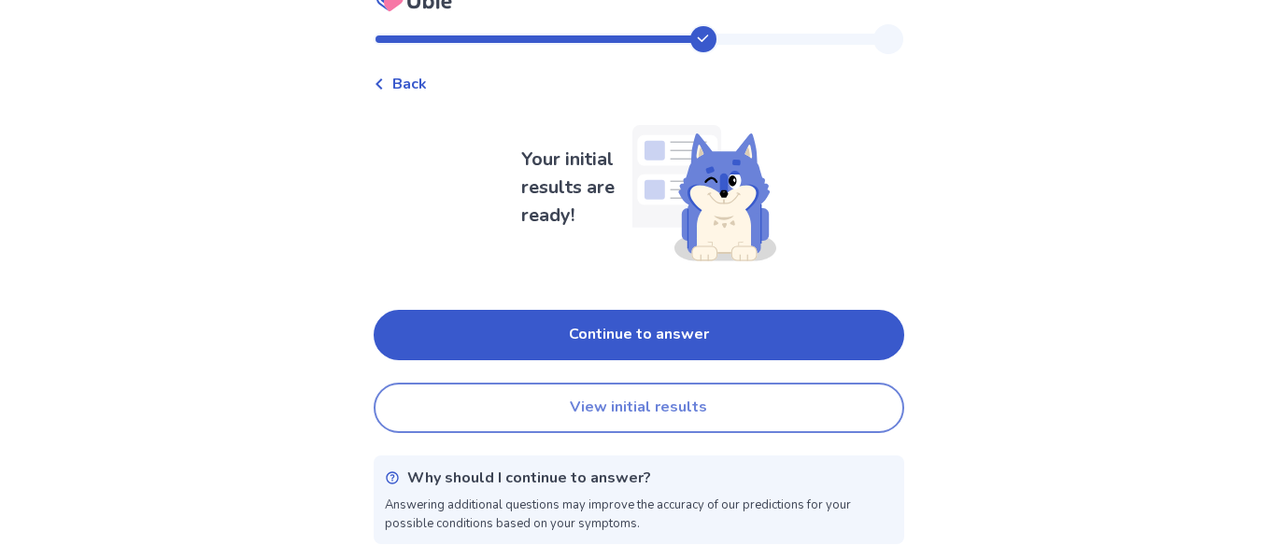
scroll to position [0, 0]
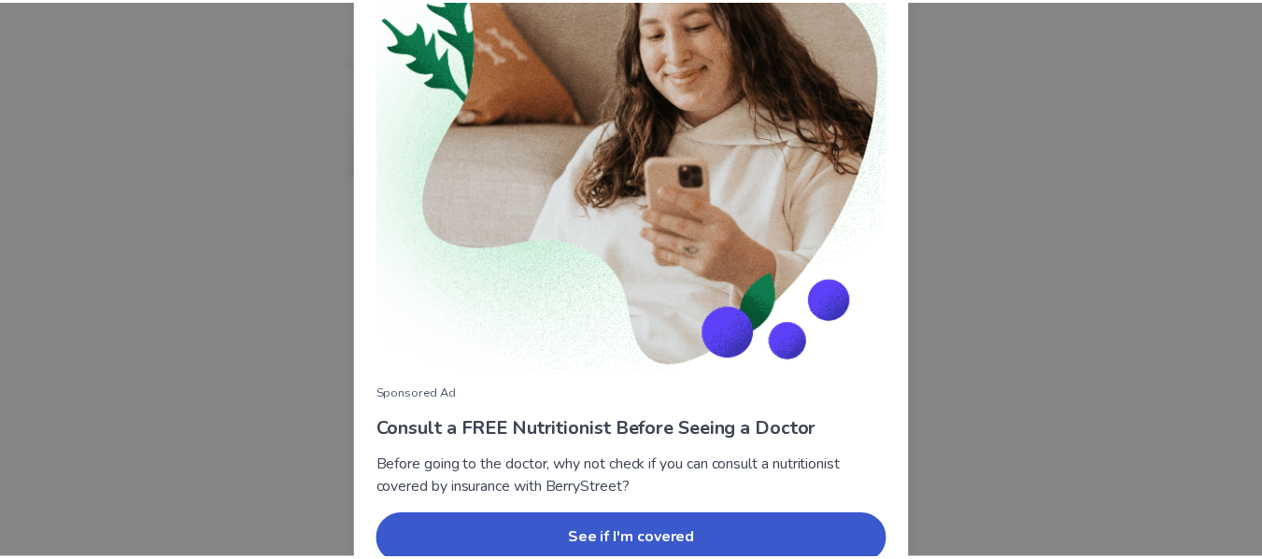
scroll to position [258, 0]
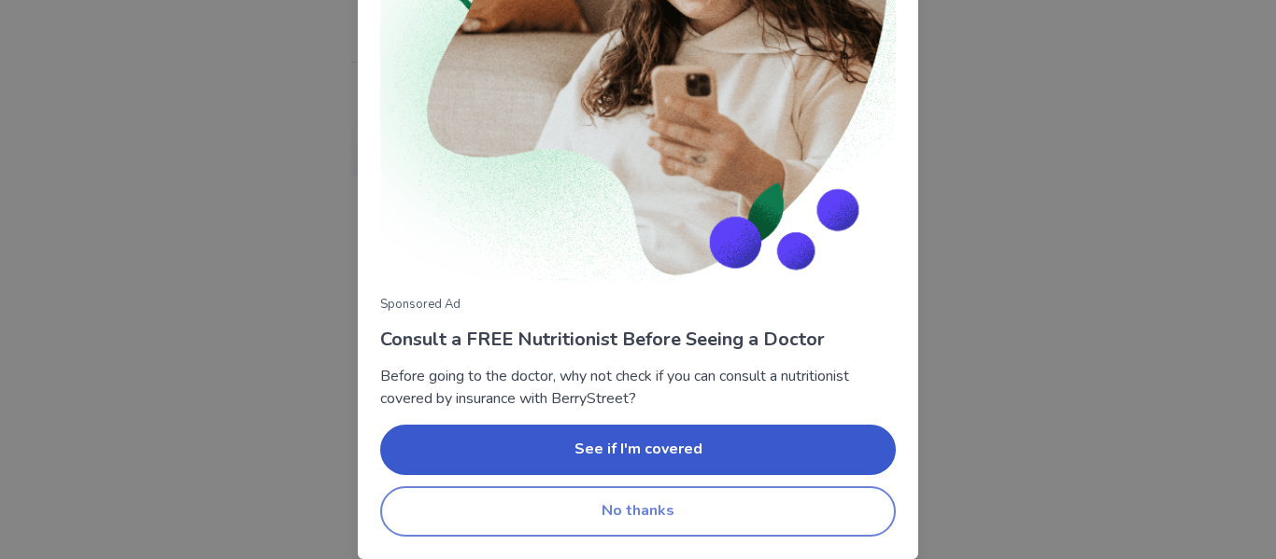
click at [675, 511] on button "No thanks" at bounding box center [637, 511] width 515 height 50
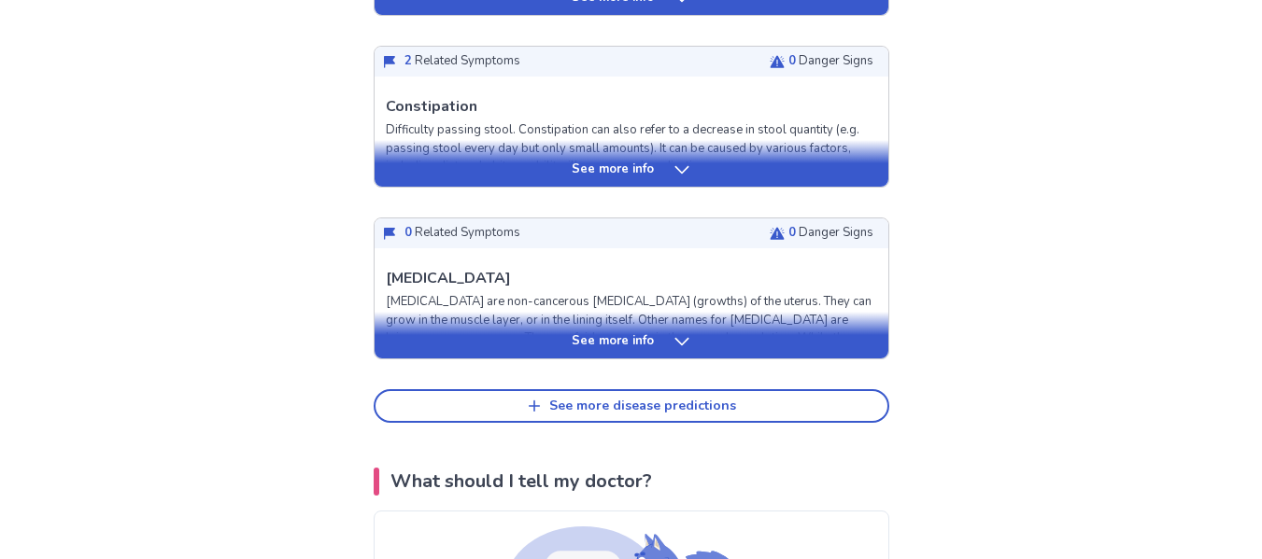
scroll to position [867, 0]
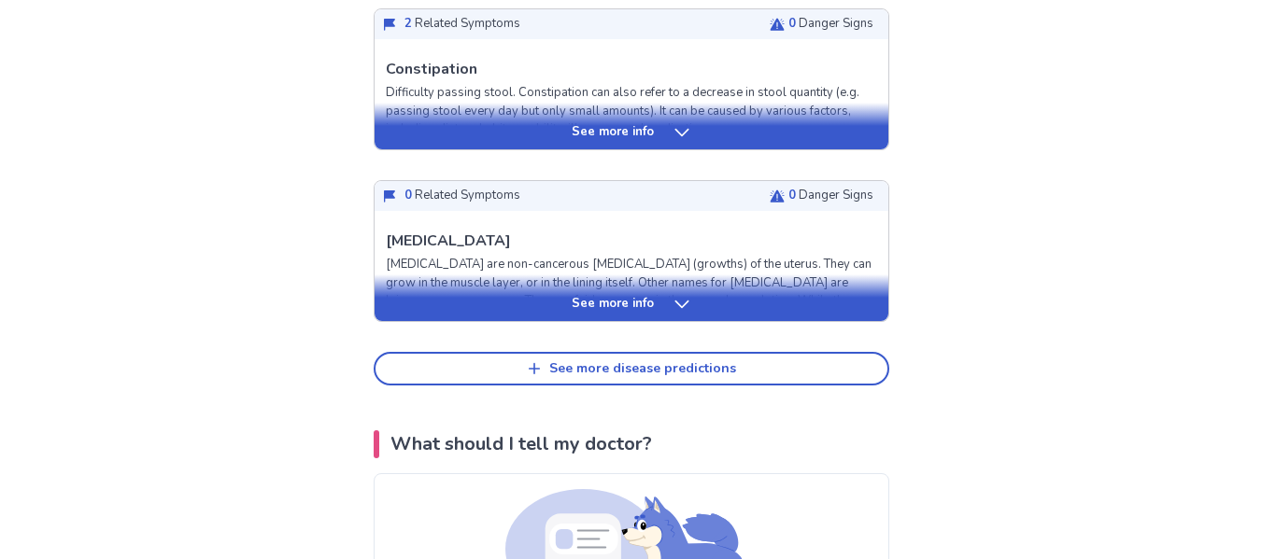
click at [635, 311] on p "See more info" at bounding box center [612, 304] width 82 height 19
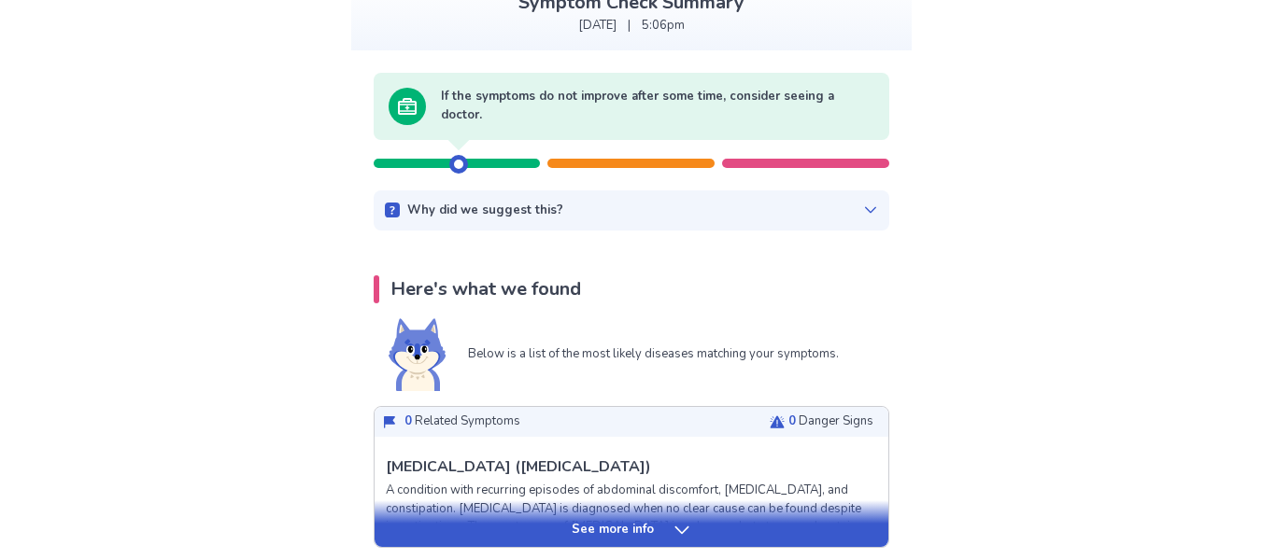
scroll to position [120, 0]
